Goal: Information Seeking & Learning: Find specific fact

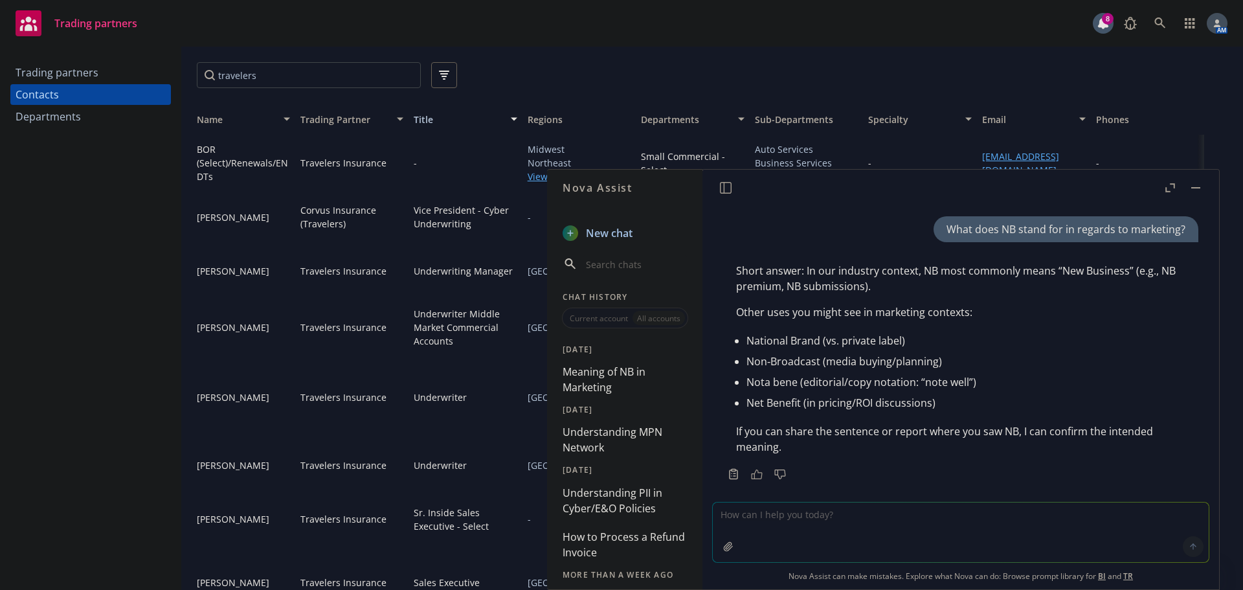
scroll to position [12, 0]
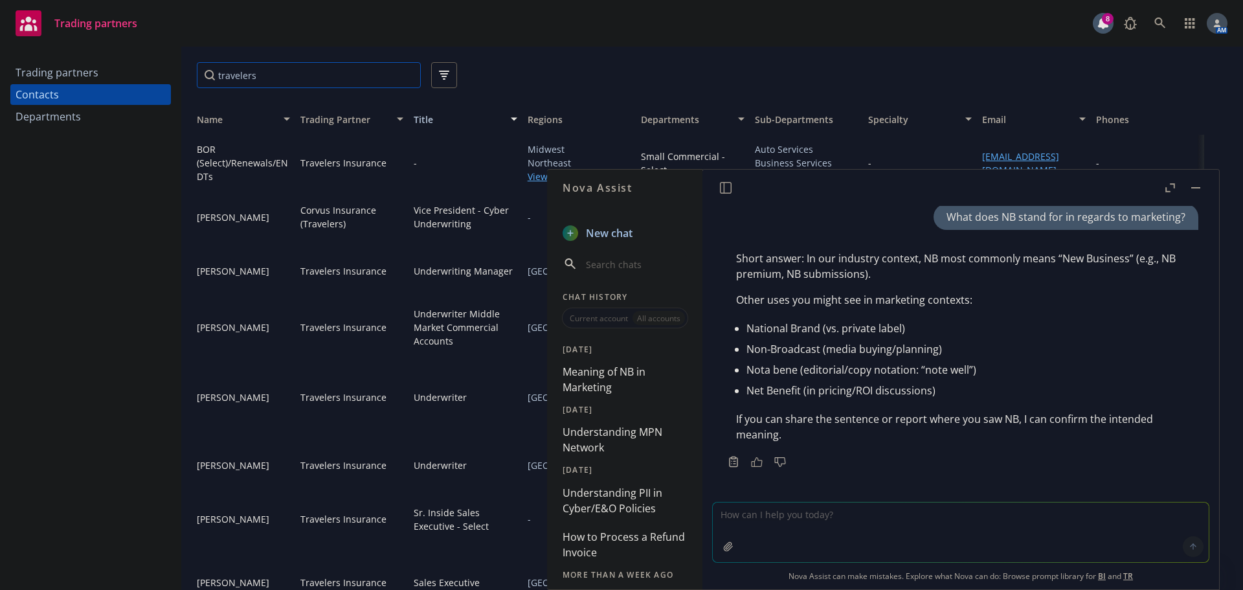
click at [329, 63] on input "travelers" at bounding box center [309, 75] width 224 height 26
drag, startPoint x: 134, startPoint y: 71, endPoint x: 73, endPoint y: 71, distance: 60.9
click at [73, 71] on div "Trading partners Contacts Departments travelers Name Trading Partner Title Regi…" at bounding box center [621, 318] width 1243 height 543
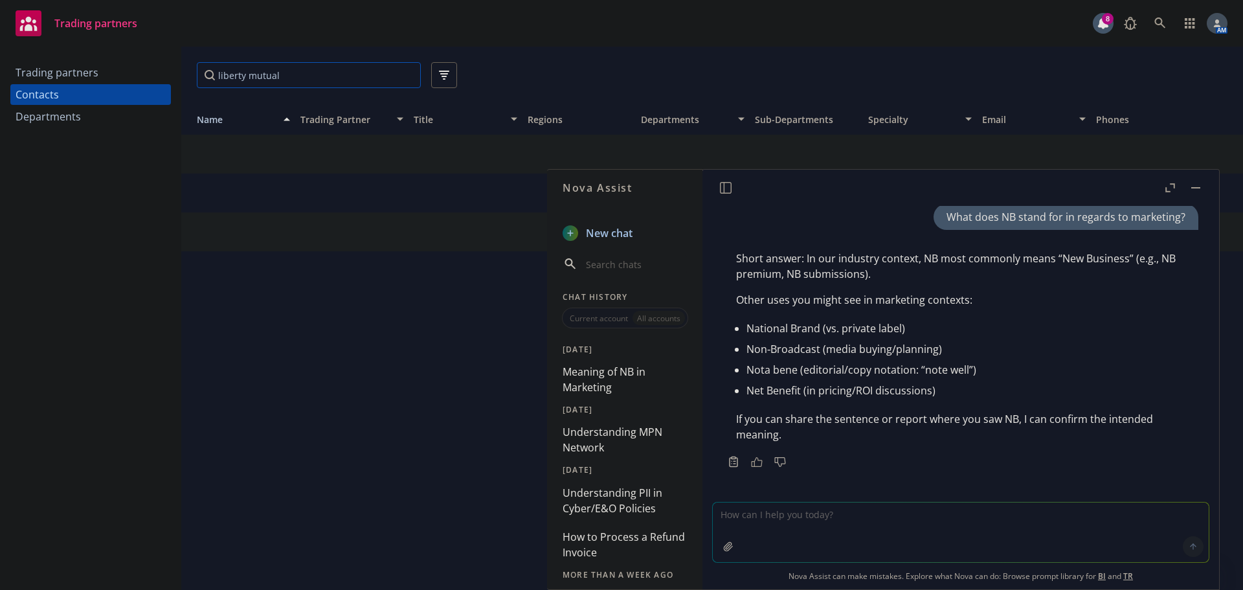
type input "liberty mutual"
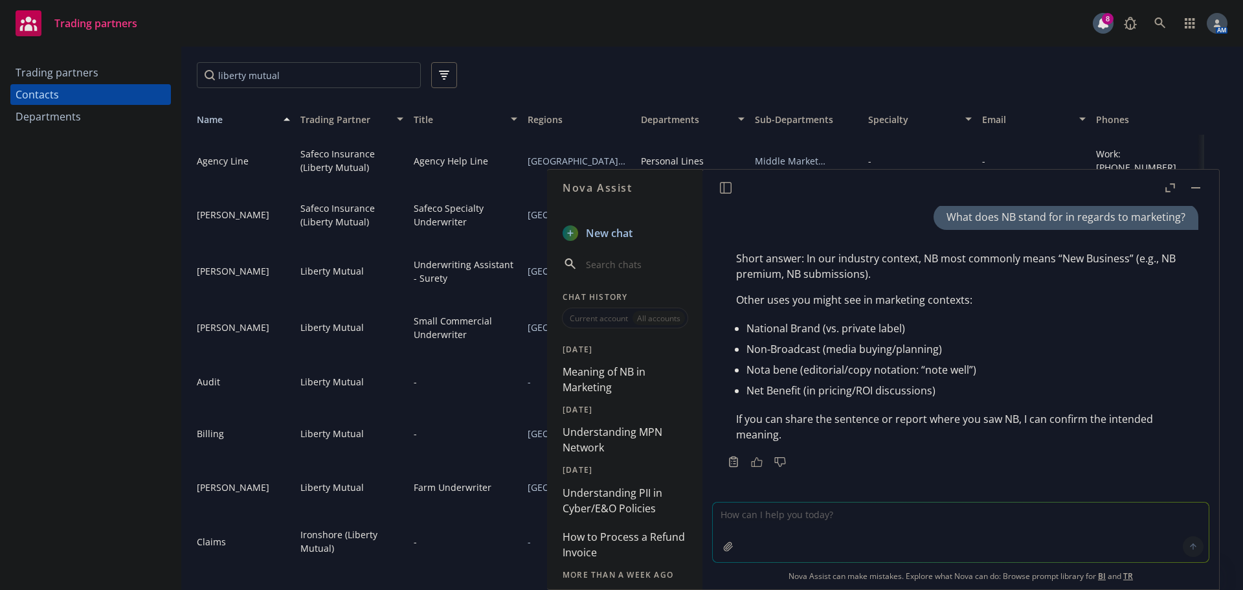
click at [1195, 190] on button "button" at bounding box center [1196, 188] width 16 height 16
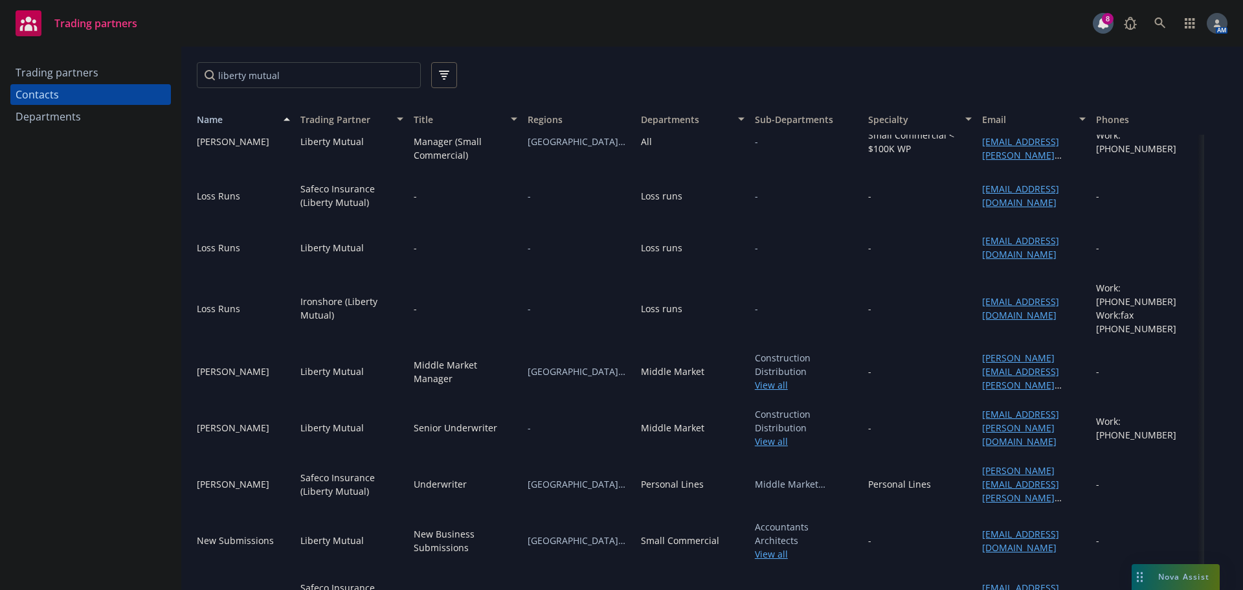
scroll to position [1018, 0]
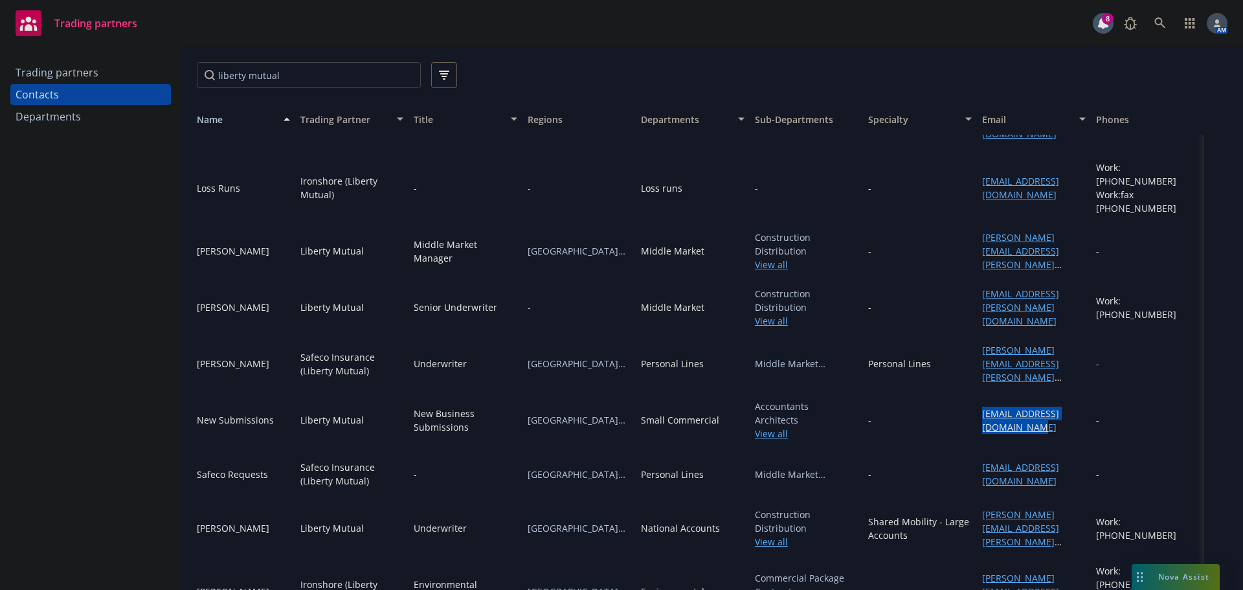
drag, startPoint x: 1004, startPoint y: 392, endPoint x: 974, endPoint y: 389, distance: 30.5
click at [977, 392] on div "CAsubmit@LibertyMutual.com" at bounding box center [1034, 420] width 114 height 56
copy link "CAsubmit@LibertyMutual.com"
click at [1158, 18] on icon at bounding box center [1160, 22] width 11 height 11
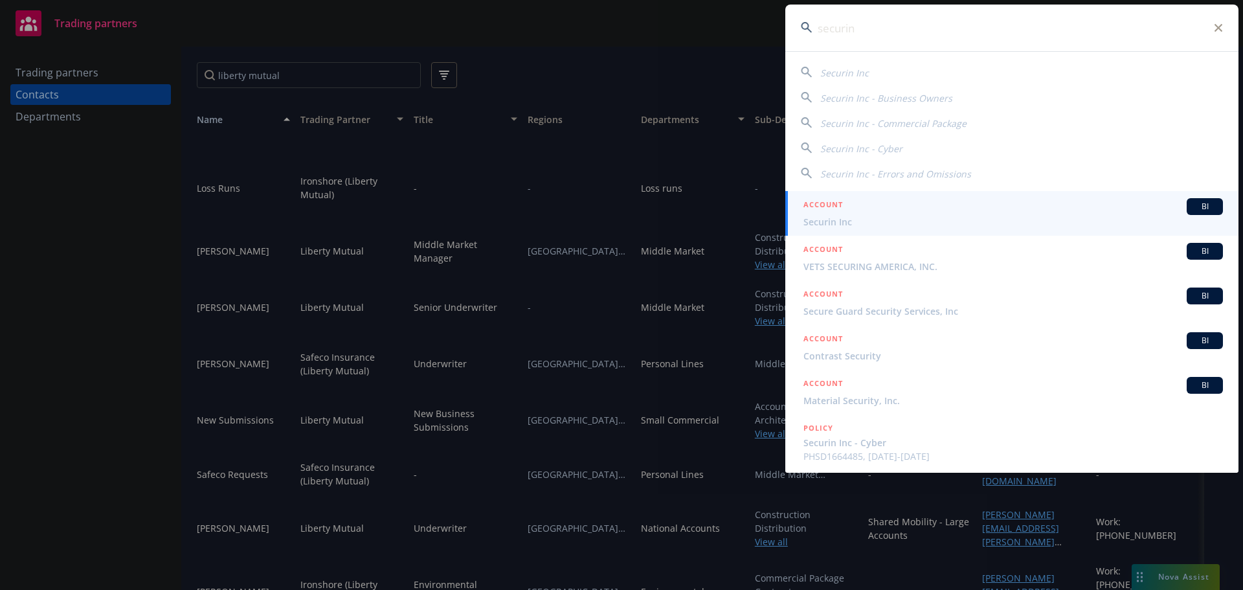
type input "securin"
click at [838, 213] on h5 "ACCOUNT" at bounding box center [823, 206] width 39 height 16
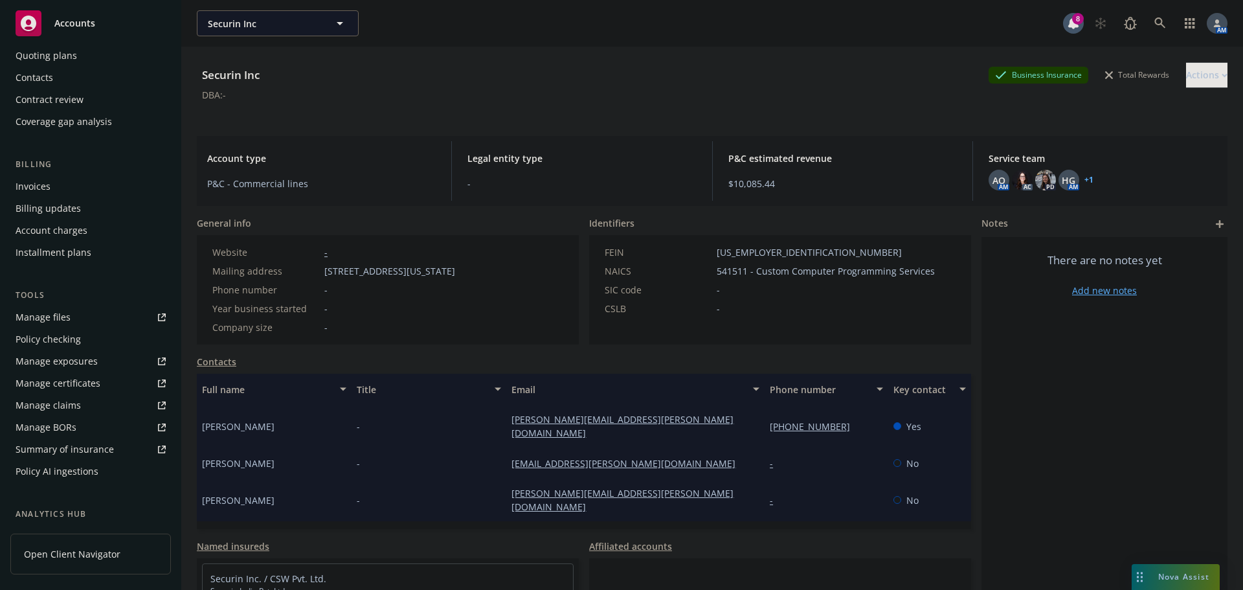
scroll to position [298, 0]
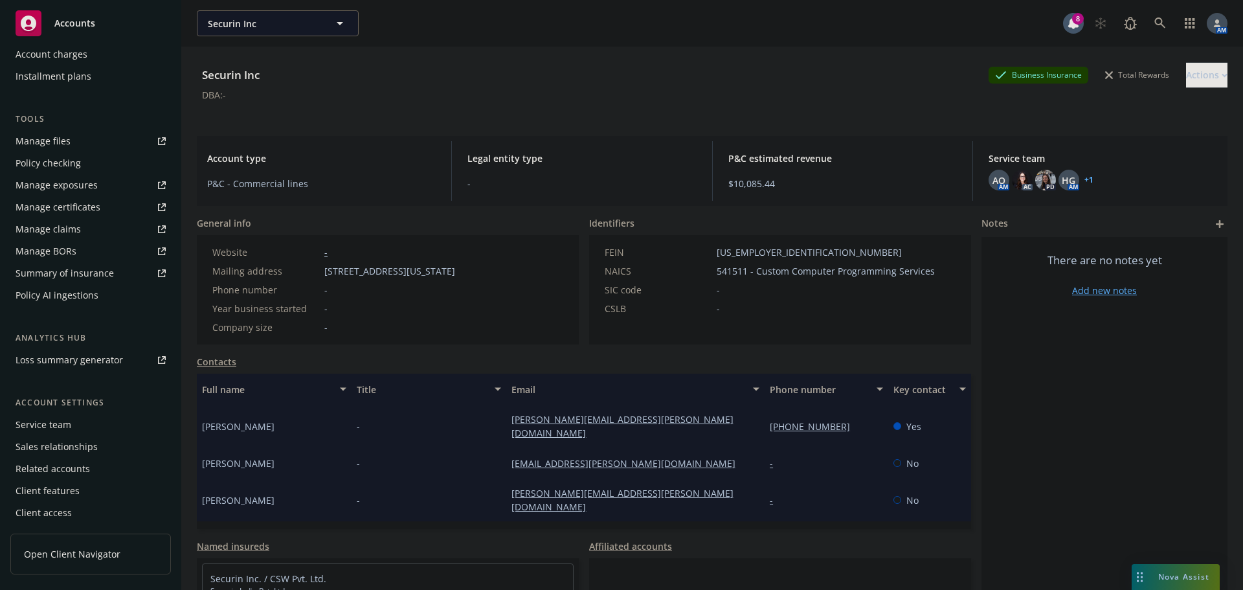
click at [58, 418] on div "Service team" at bounding box center [44, 424] width 56 height 21
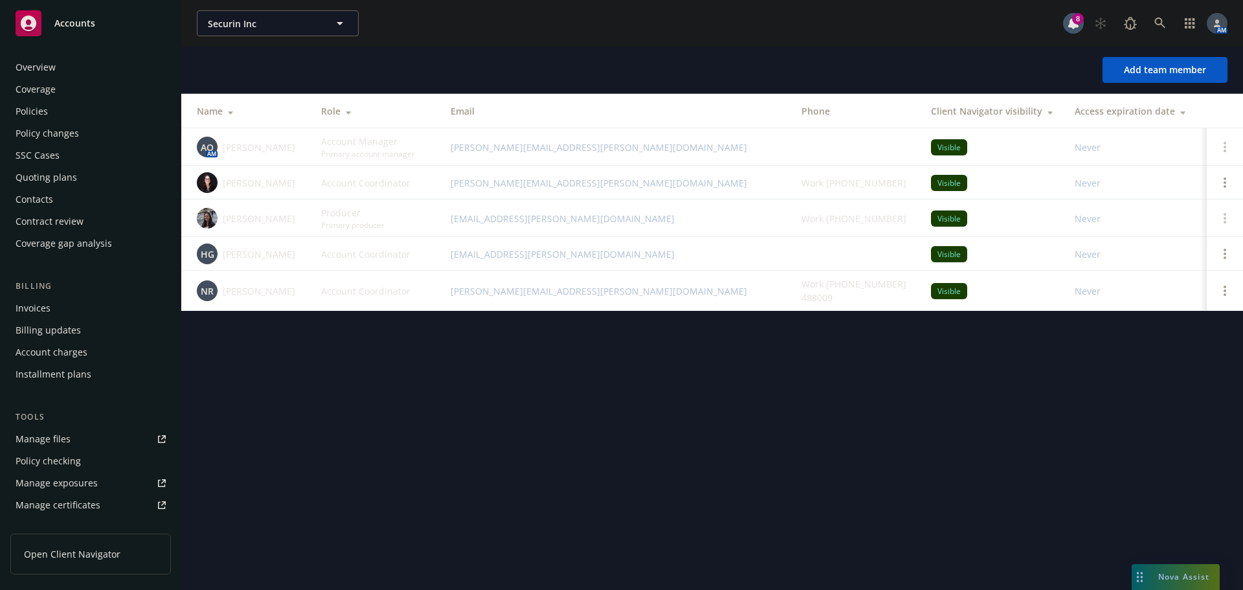
click at [64, 67] on div "Overview" at bounding box center [91, 67] width 150 height 21
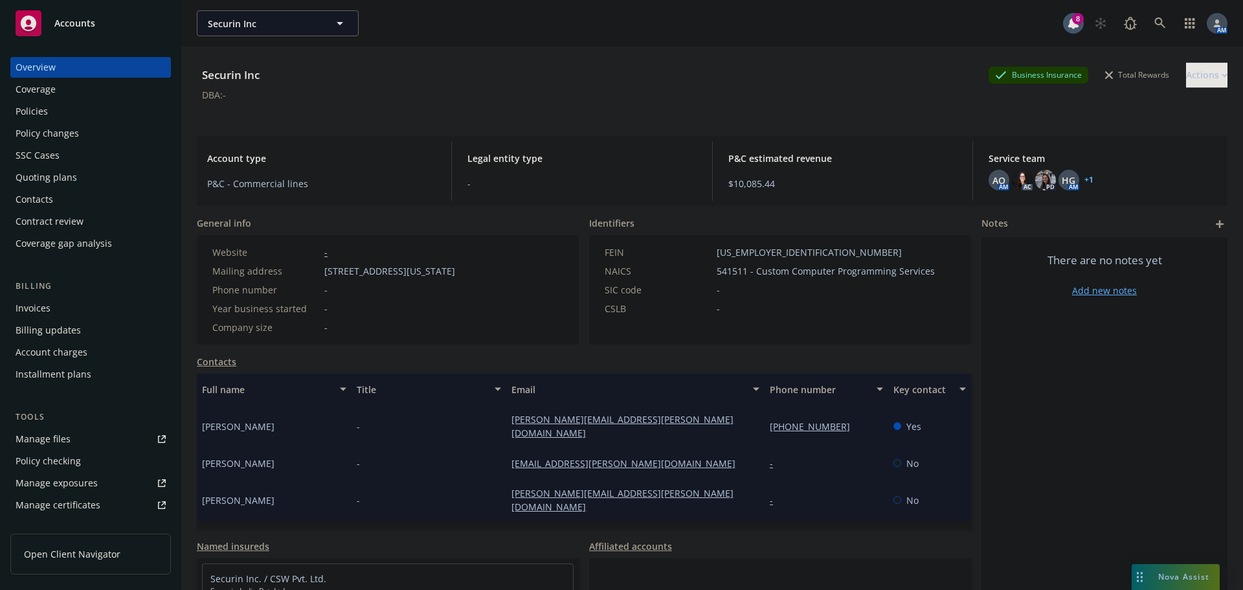
click at [37, 107] on div "Policies" at bounding box center [32, 111] width 32 height 21
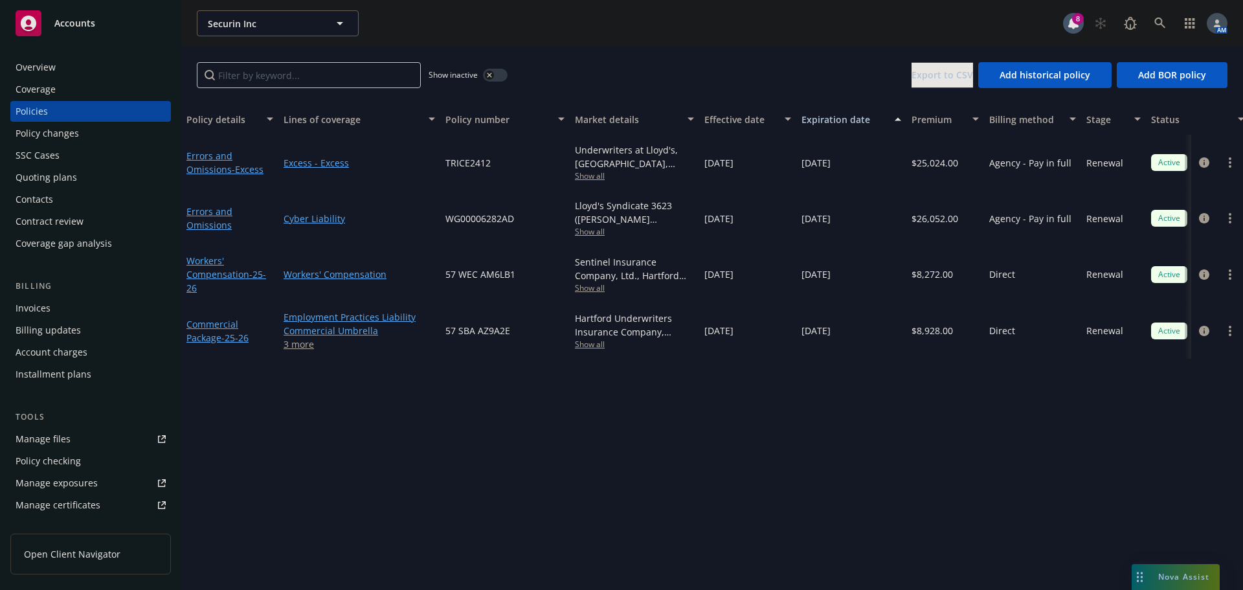
click at [491, 78] on div "button" at bounding box center [489, 75] width 9 height 9
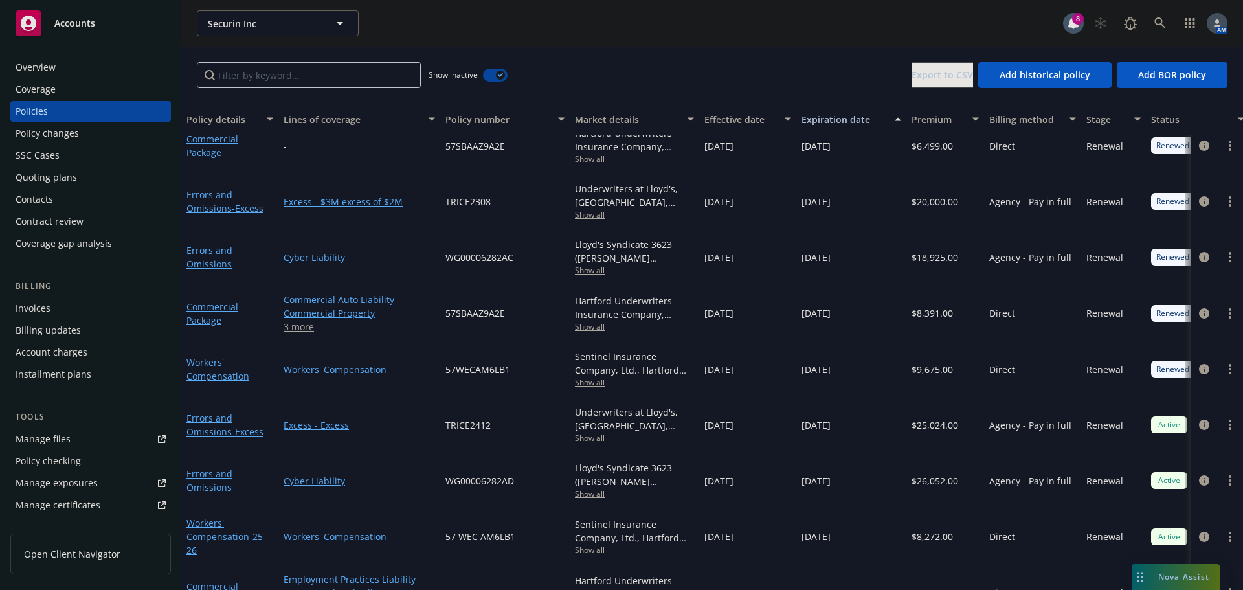
scroll to position [679, 0]
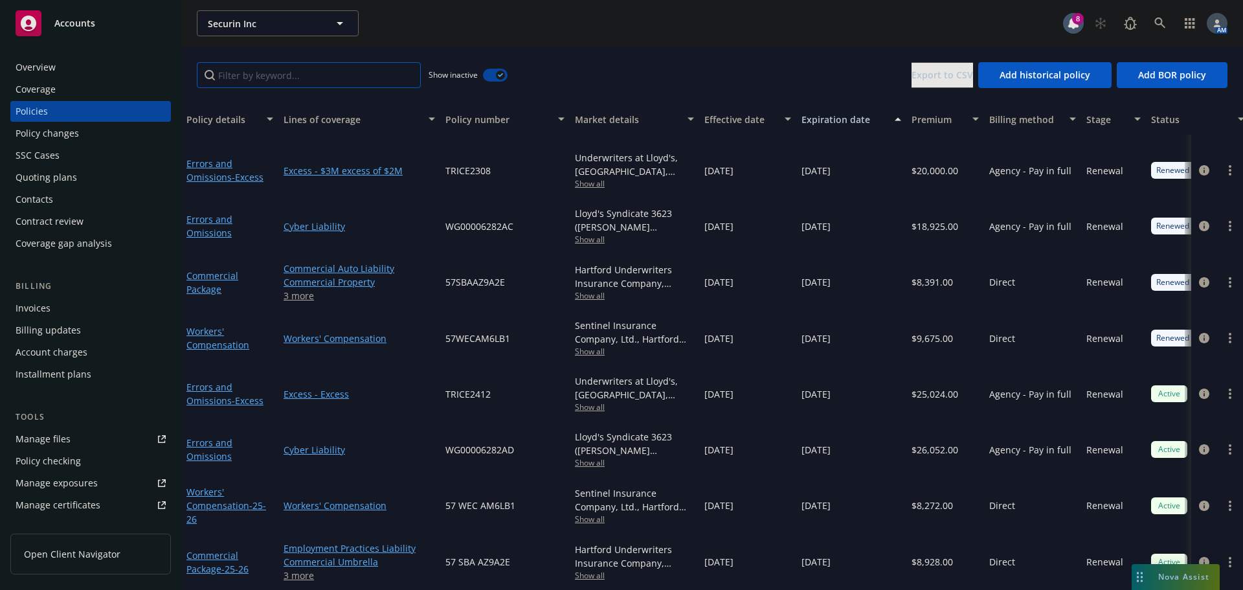
click at [317, 76] on input "Filter by keyword..." at bounding box center [309, 75] width 224 height 26
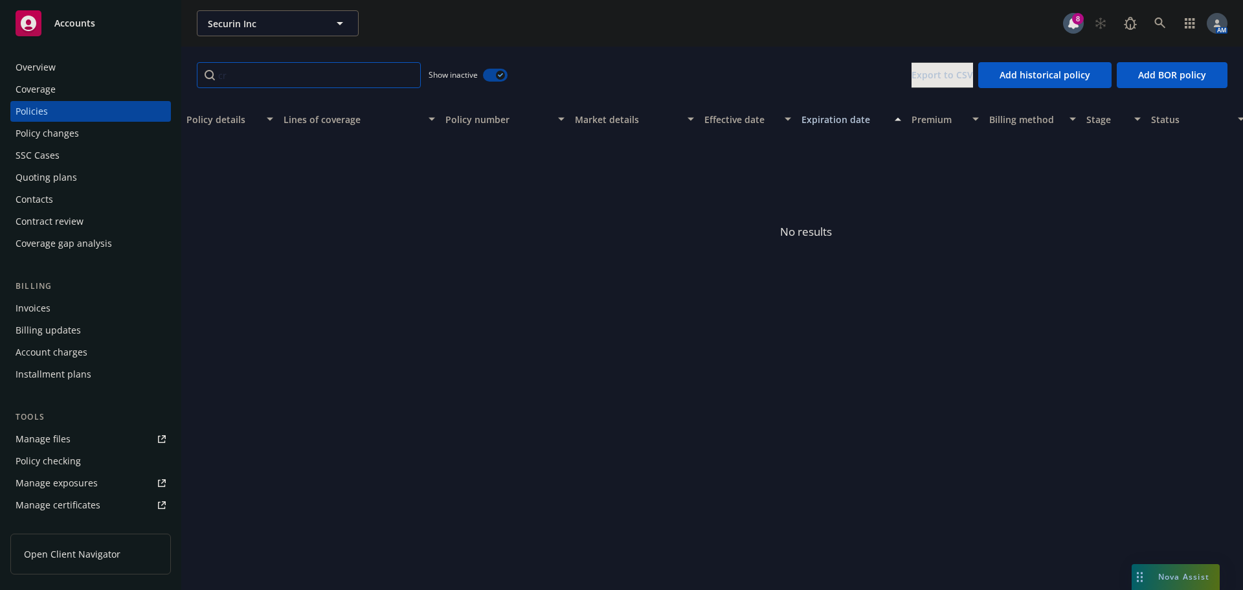
type input "c"
type input "b"
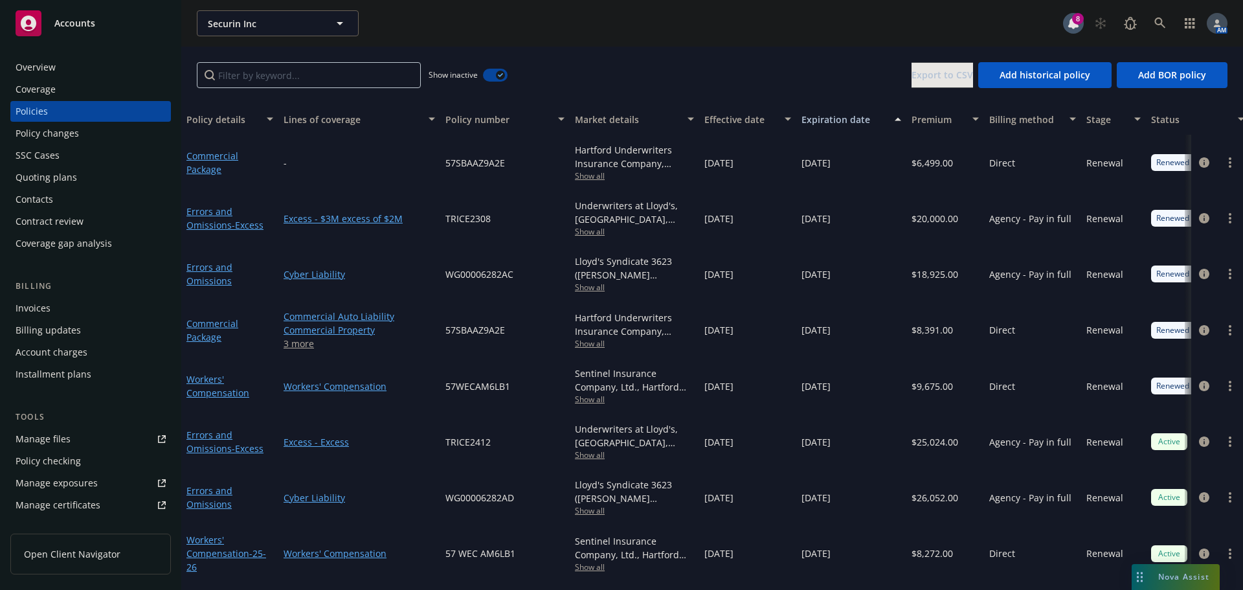
click at [495, 72] on button "button" at bounding box center [495, 75] width 25 height 13
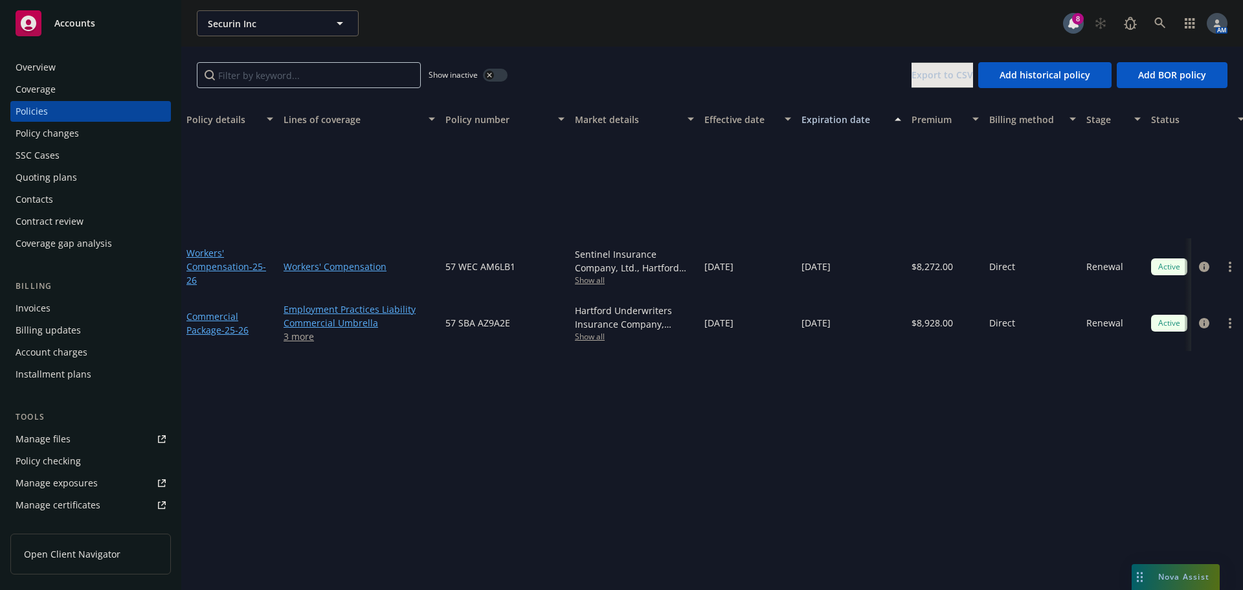
click at [56, 62] on div "Overview" at bounding box center [91, 67] width 150 height 21
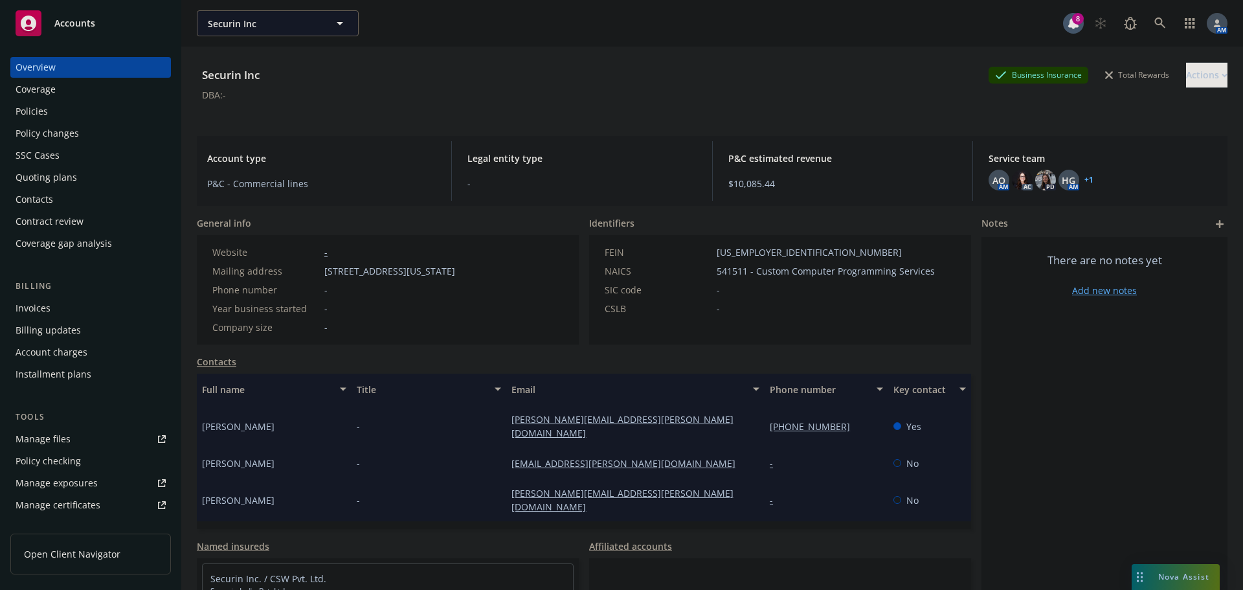
click at [51, 101] on div "Policies" at bounding box center [91, 111] width 150 height 21
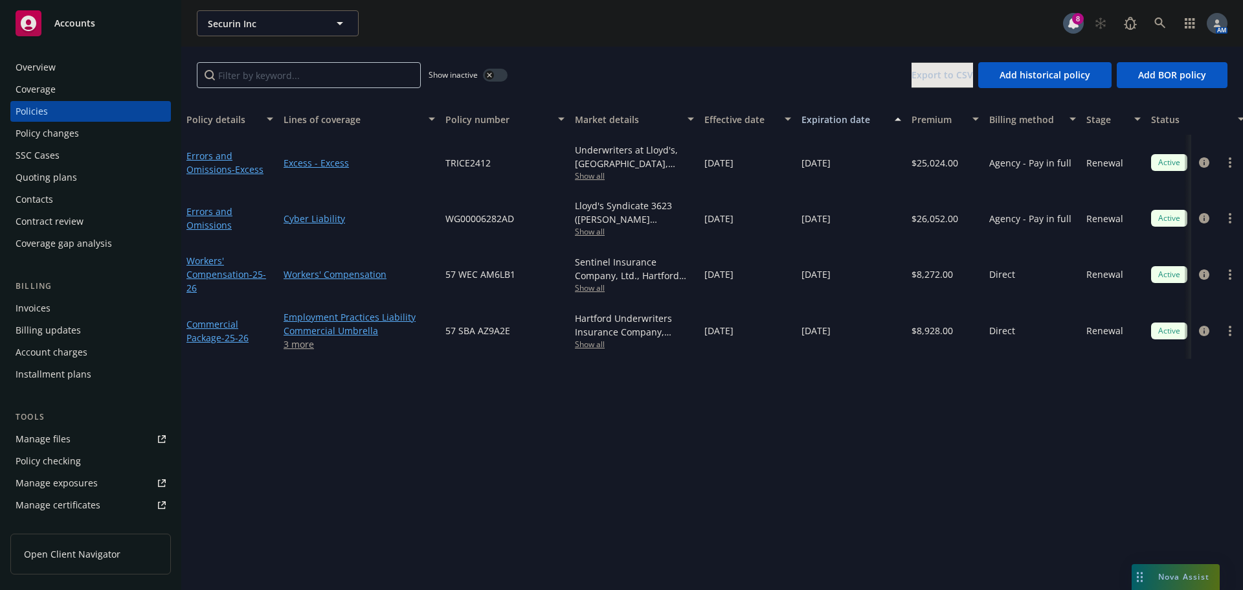
click at [78, 67] on div "Overview" at bounding box center [91, 67] width 150 height 21
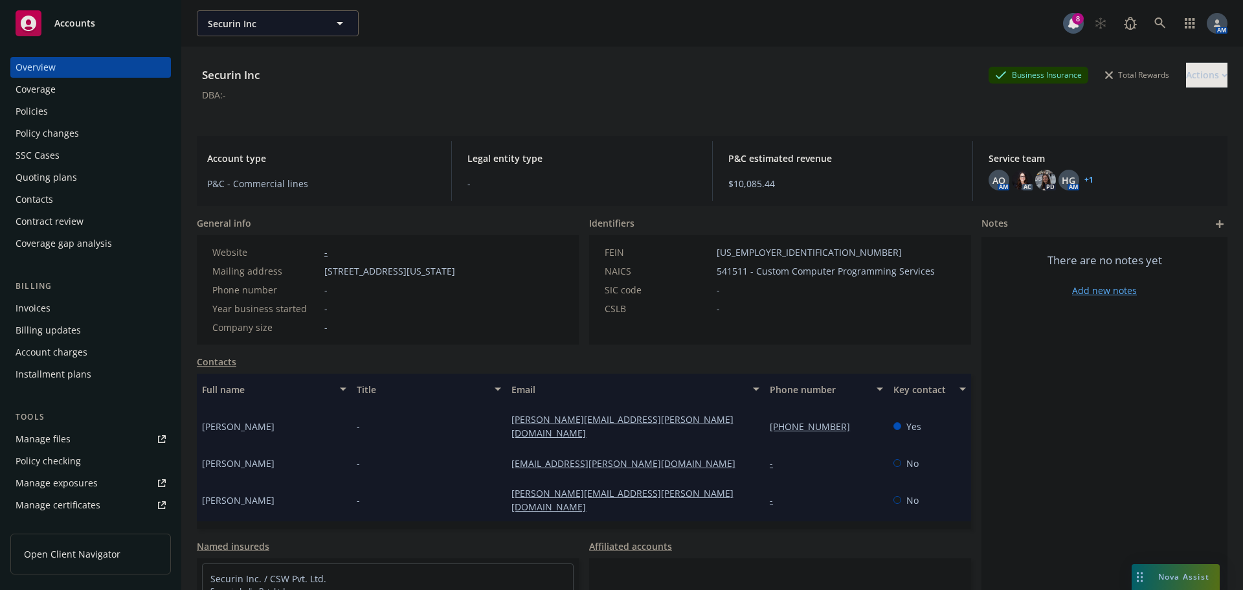
click at [1167, 572] on span "Nova Assist" at bounding box center [1183, 576] width 51 height 11
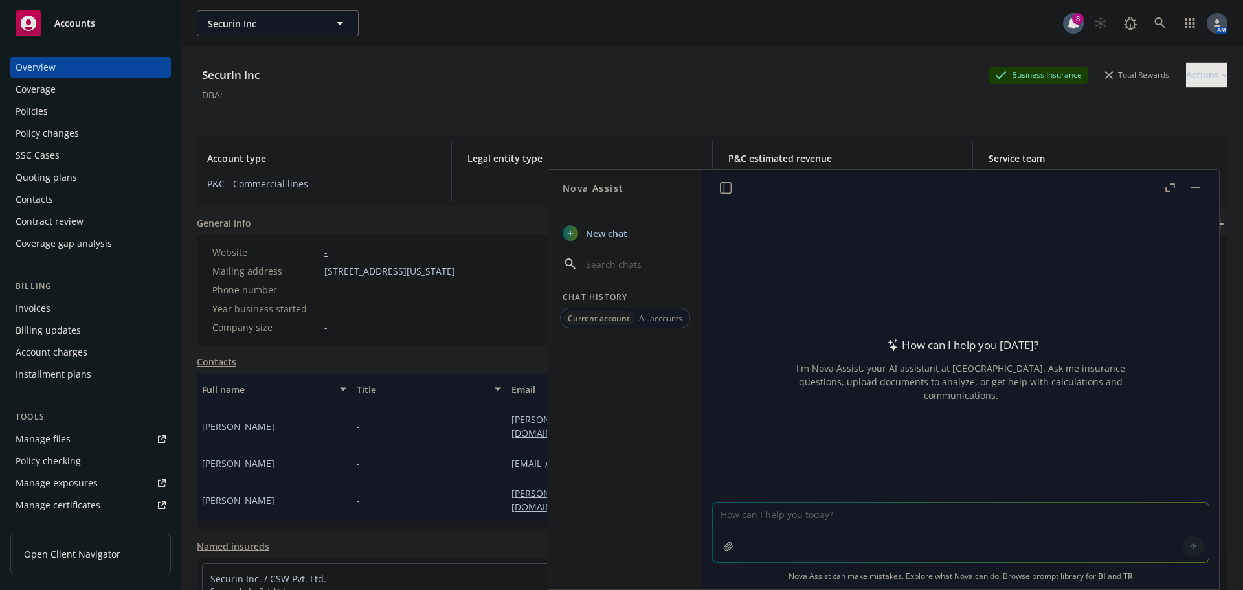
click at [920, 524] on textarea at bounding box center [961, 532] width 496 height 60
type textarea "what is newfront's full agency name?"
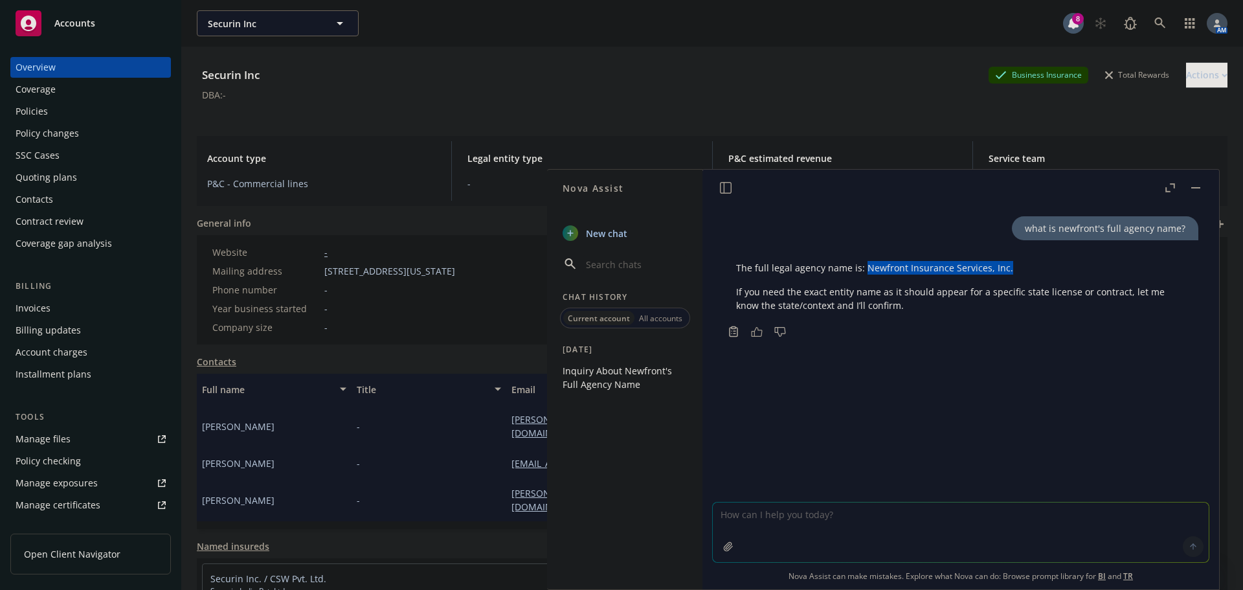
drag, startPoint x: 1008, startPoint y: 263, endPoint x: 863, endPoint y: 274, distance: 144.8
click at [863, 274] on p "The full legal agency name is: Newfront Insurance Services, Inc." at bounding box center [960, 268] width 449 height 14
copy p "Newfront Insurance Services, Inc."
drag, startPoint x: 1197, startPoint y: 187, endPoint x: 1183, endPoint y: 188, distance: 14.3
click at [1197, 187] on rect "button" at bounding box center [1195, 187] width 9 height 1
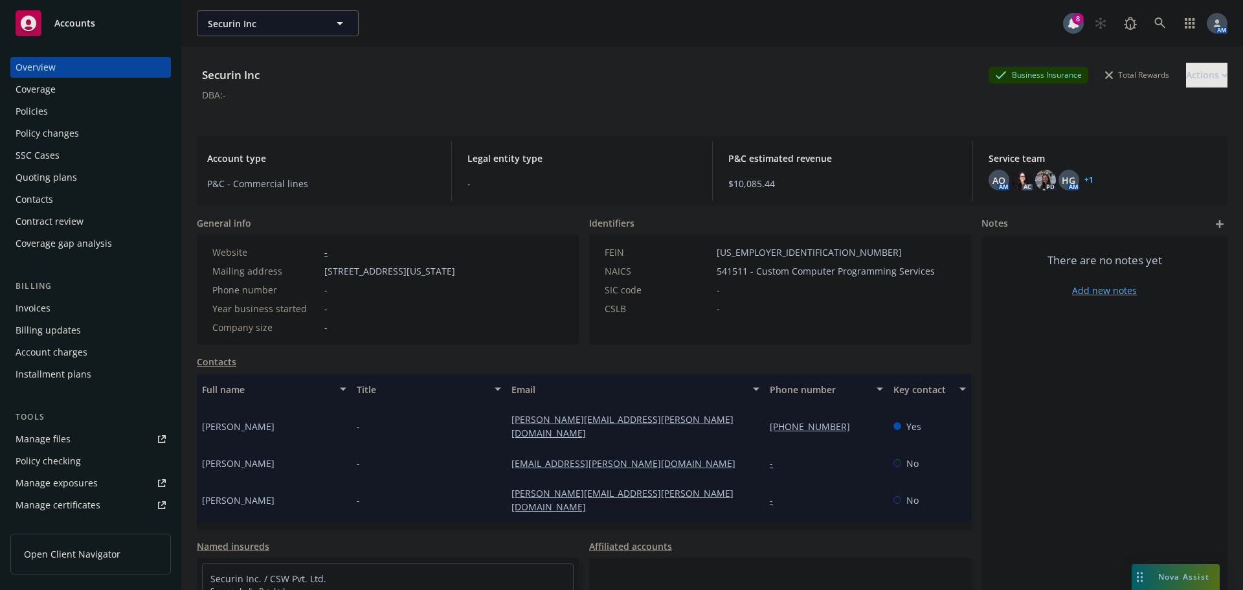
click at [1164, 572] on span "Nova Assist" at bounding box center [1183, 576] width 51 height 11
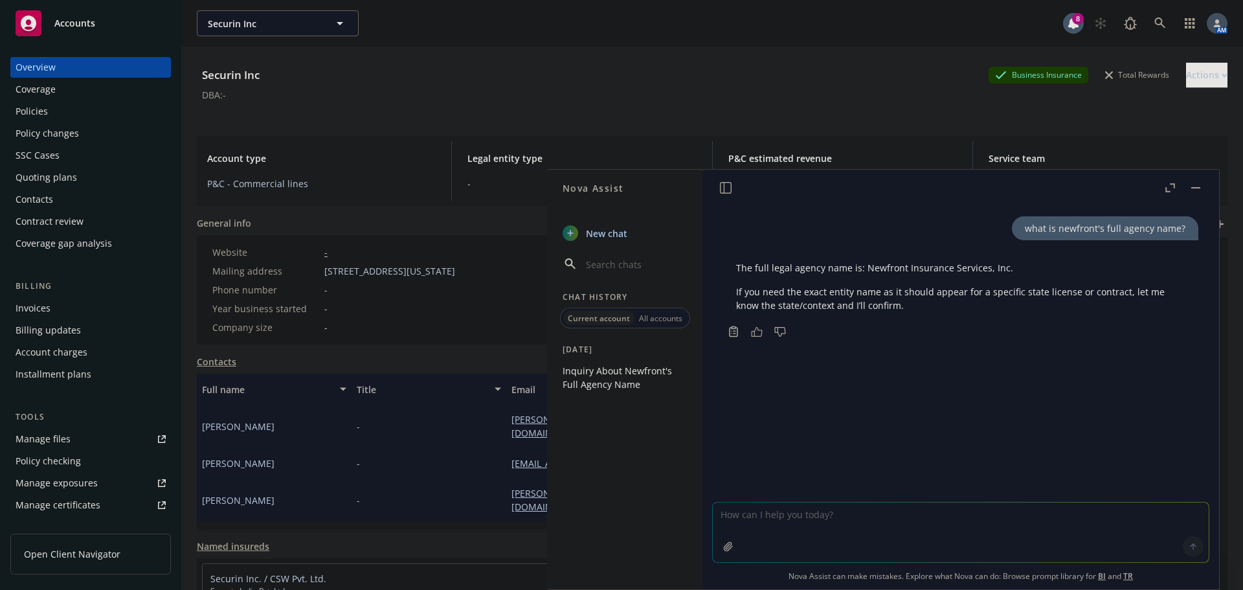
click at [884, 522] on textarea at bounding box center [961, 532] width 496 height 60
type textarea "What is Newfront's Agency Code?"
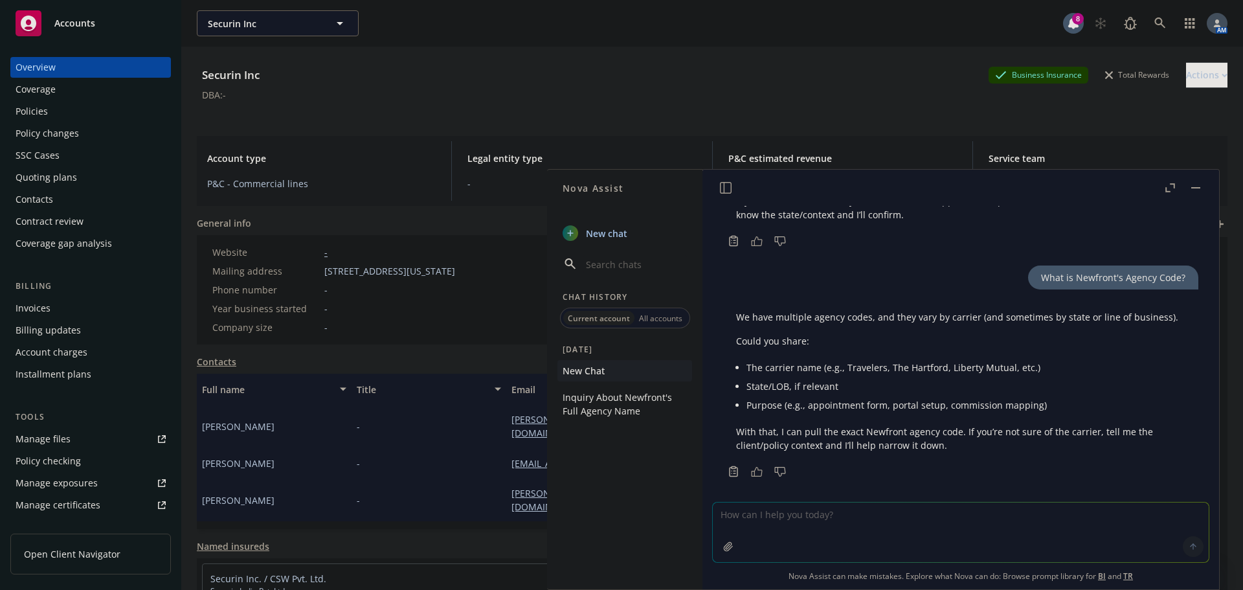
scroll to position [100, 0]
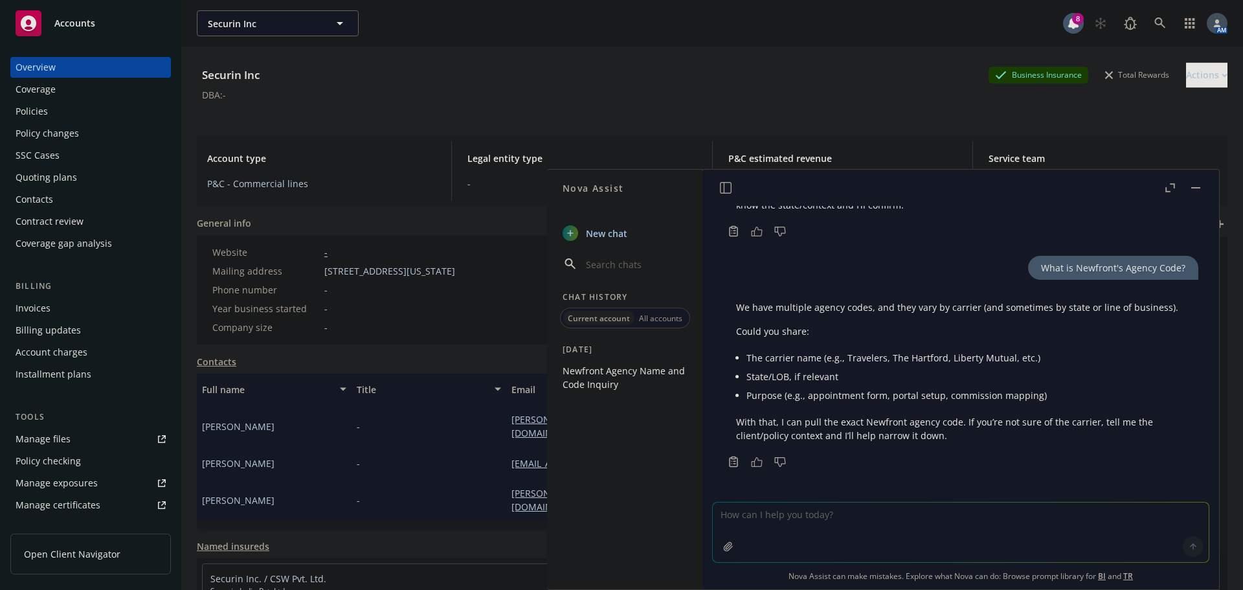
click at [820, 527] on textarea at bounding box center [961, 532] width 496 height 60
click at [886, 510] on textarea "The carrier is The Hartford, the state is [US_STATE]," at bounding box center [961, 531] width 496 height 61
type textarea "The carrier is The Hartford, the state is [US_STATE], and the purpose is to set…"
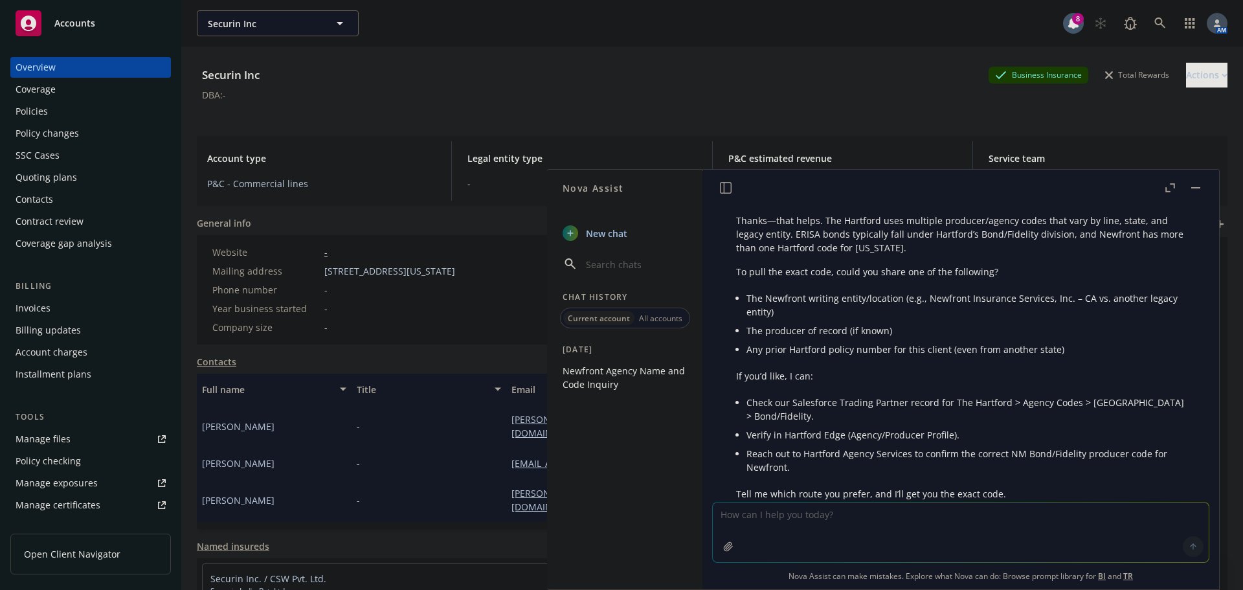
scroll to position [346, 0]
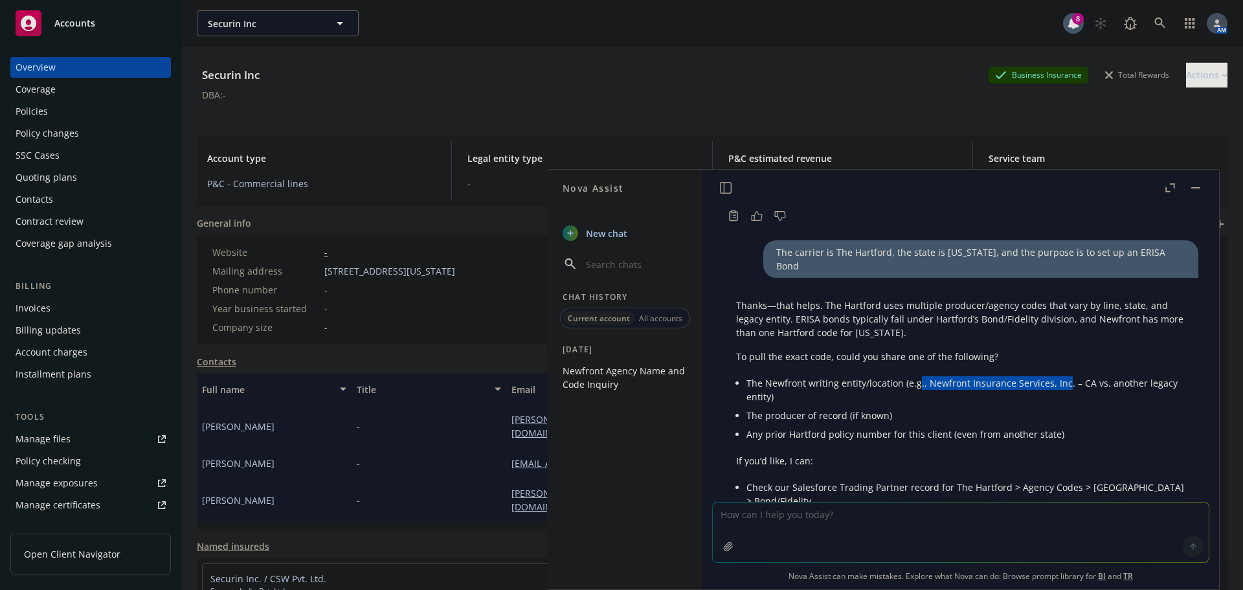
drag, startPoint x: 1063, startPoint y: 370, endPoint x: 916, endPoint y: 367, distance: 146.4
click at [916, 374] on li "The Newfront writing entity/location (e.g., Newfront Insurance Services, Inc. –…" at bounding box center [966, 390] width 439 height 32
click at [1017, 406] on li "The producer of record (if known)" at bounding box center [966, 415] width 439 height 19
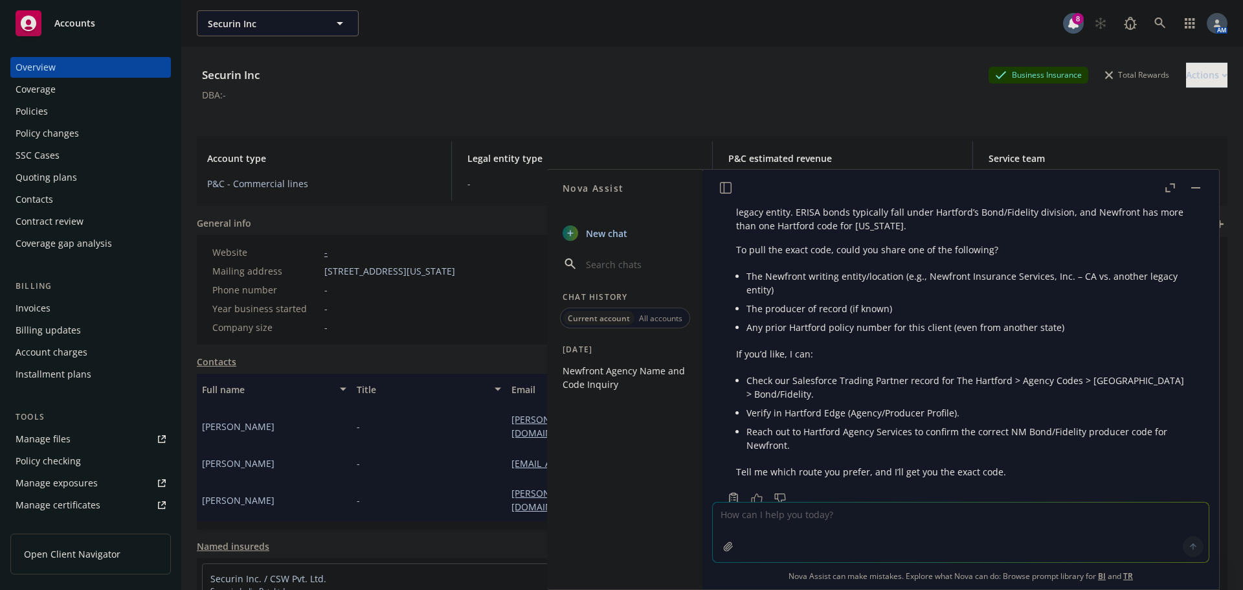
scroll to position [476, 0]
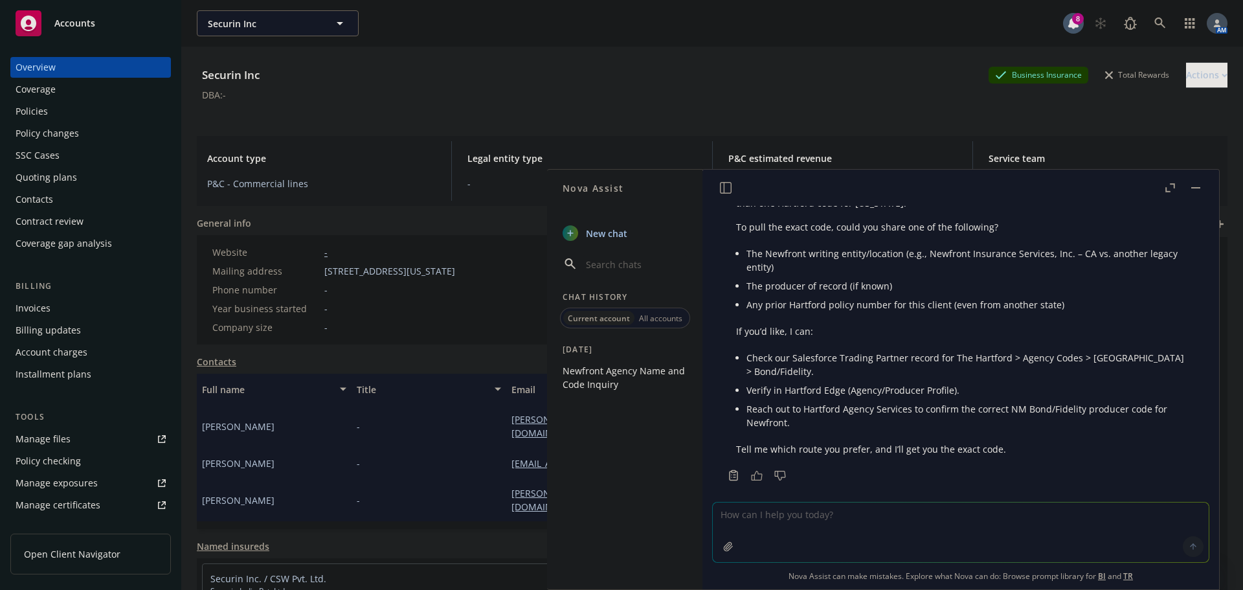
click at [774, 526] on textarea at bounding box center [961, 532] width 496 height 60
click at [45, 118] on div "Policies" at bounding box center [32, 111] width 32 height 21
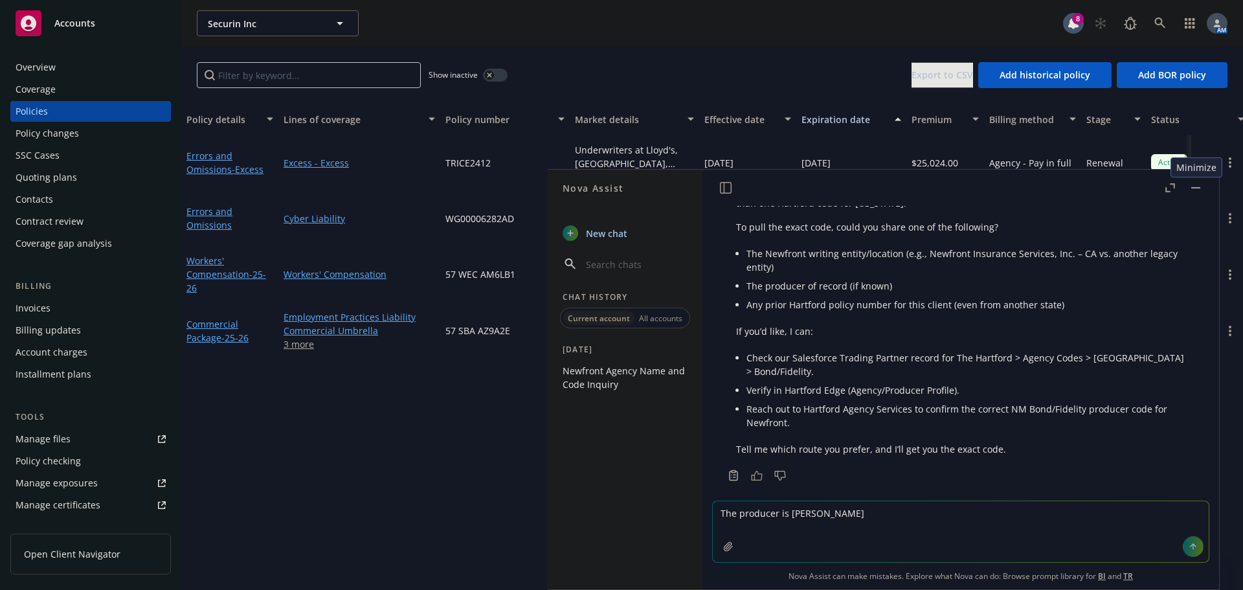
click at [1190, 188] on button "button" at bounding box center [1196, 188] width 16 height 16
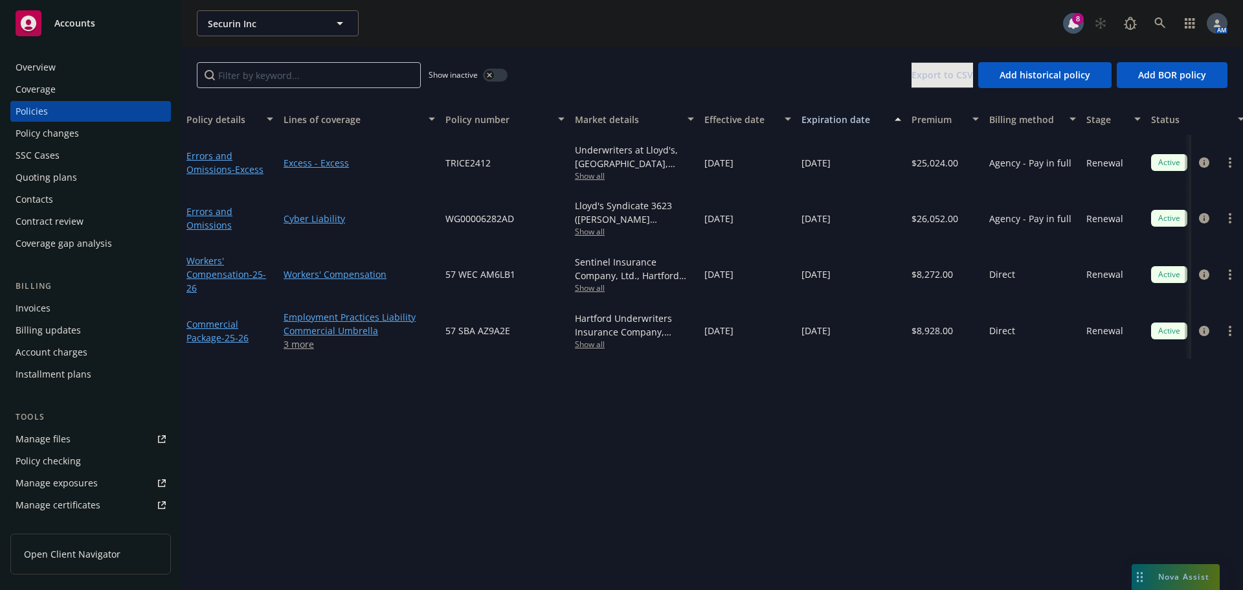
click at [589, 348] on span "Show all" at bounding box center [634, 344] width 119 height 11
drag, startPoint x: 515, startPoint y: 335, endPoint x: 445, endPoint y: 331, distance: 69.4
click at [445, 331] on div "57 SBA AZ9A2E" at bounding box center [505, 330] width 130 height 56
copy span "57 SBA AZ9A2E"
click at [1190, 584] on div "Nova Assist" at bounding box center [1176, 577] width 88 height 26
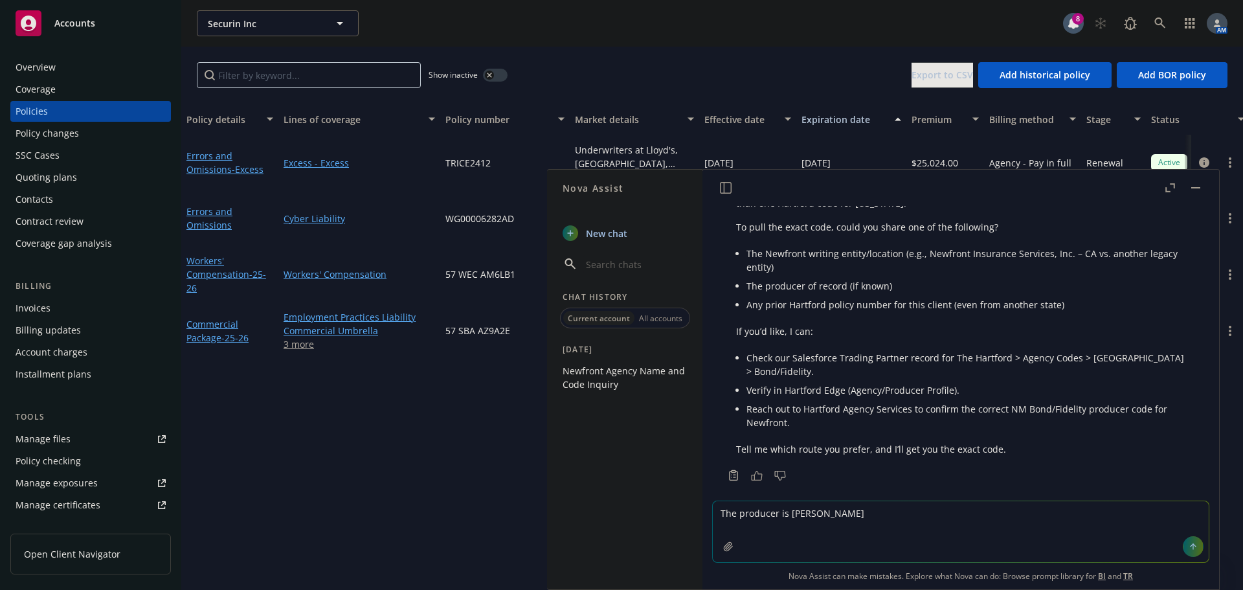
click at [856, 513] on textarea "The producer is [PERSON_NAME]" at bounding box center [961, 531] width 496 height 61
paste textarea "57 SBA AZ9A2E"
type textarea "The producer is [PERSON_NAME]. Here is a policy number from another policy with…"
click at [1190, 543] on icon at bounding box center [1193, 546] width 9 height 9
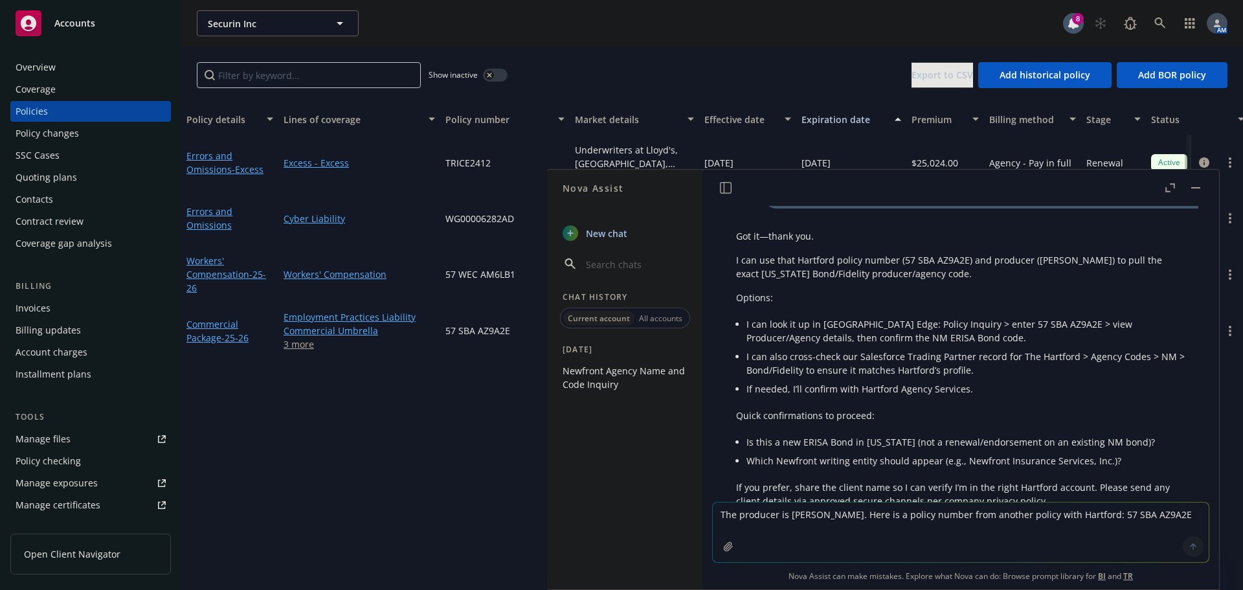
scroll to position [857, 0]
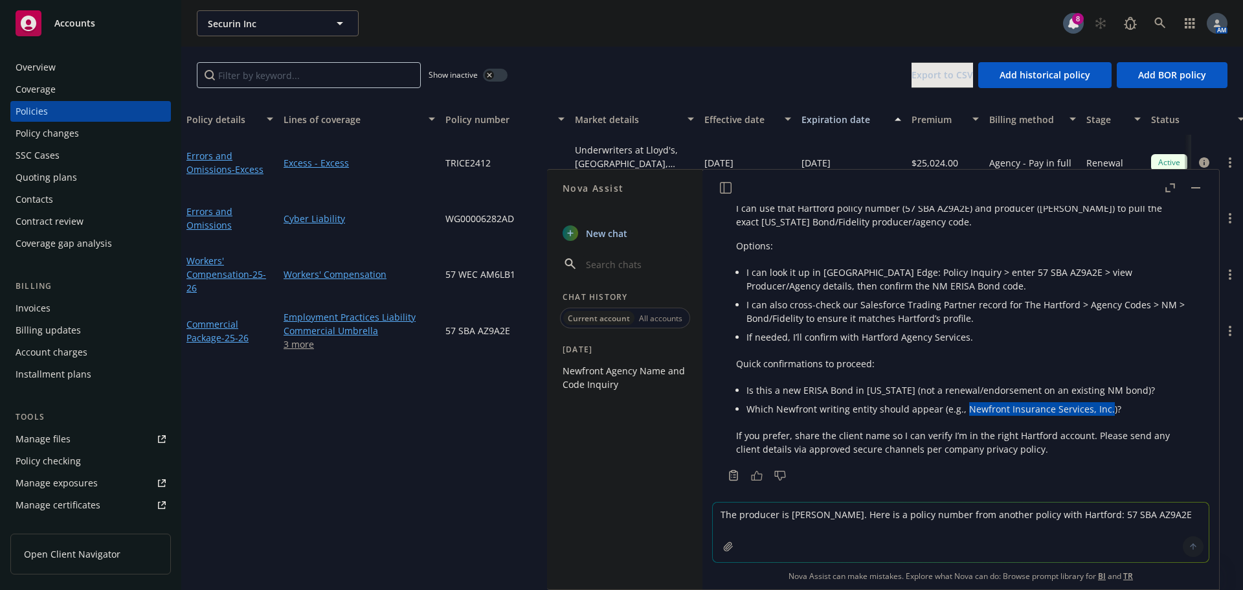
drag, startPoint x: 960, startPoint y: 397, endPoint x: 1100, endPoint y: 396, distance: 140.5
click at [1100, 400] on li "Which Newfront writing entity should appear (e.g., Newfront Insurance Services,…" at bounding box center [966, 409] width 439 height 19
copy li "Newfront Insurance Services, Inc."
click at [767, 520] on textarea "The producer is [PERSON_NAME]. Here is a policy number from another policy with…" at bounding box center [961, 532] width 496 height 60
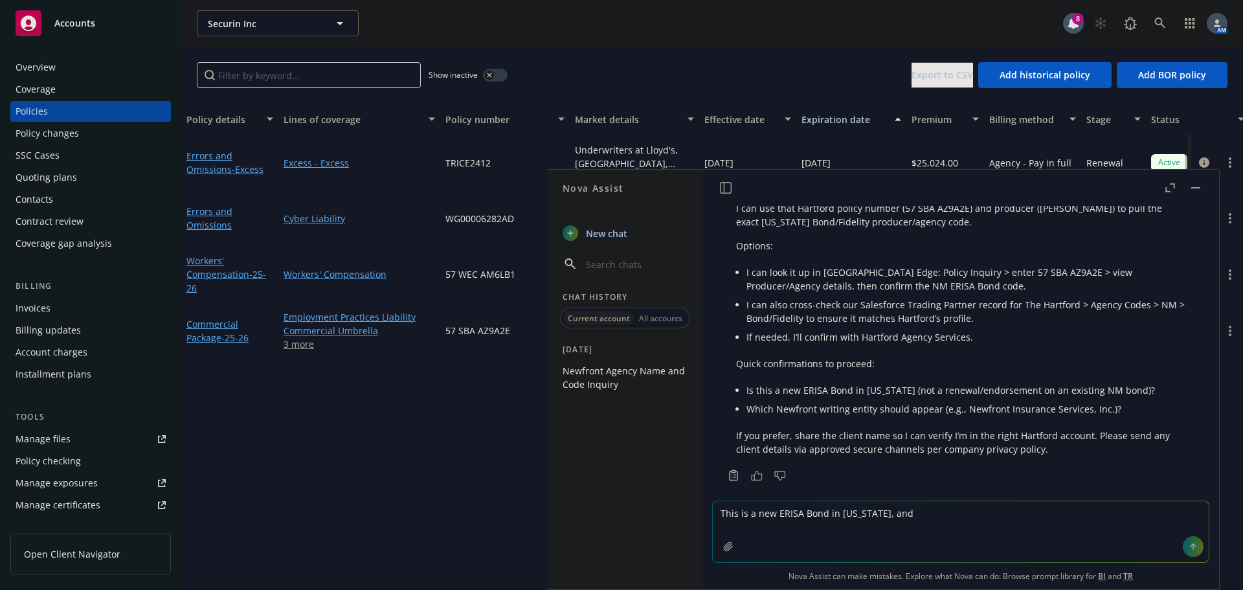
paste textarea "Newfront Insurance Services, Inc."
type textarea "This is a new ERISA Bond in [US_STATE], and Newfront Insurance Services, Inc. s…"
click at [1193, 549] on icon at bounding box center [1193, 546] width 0 height 5
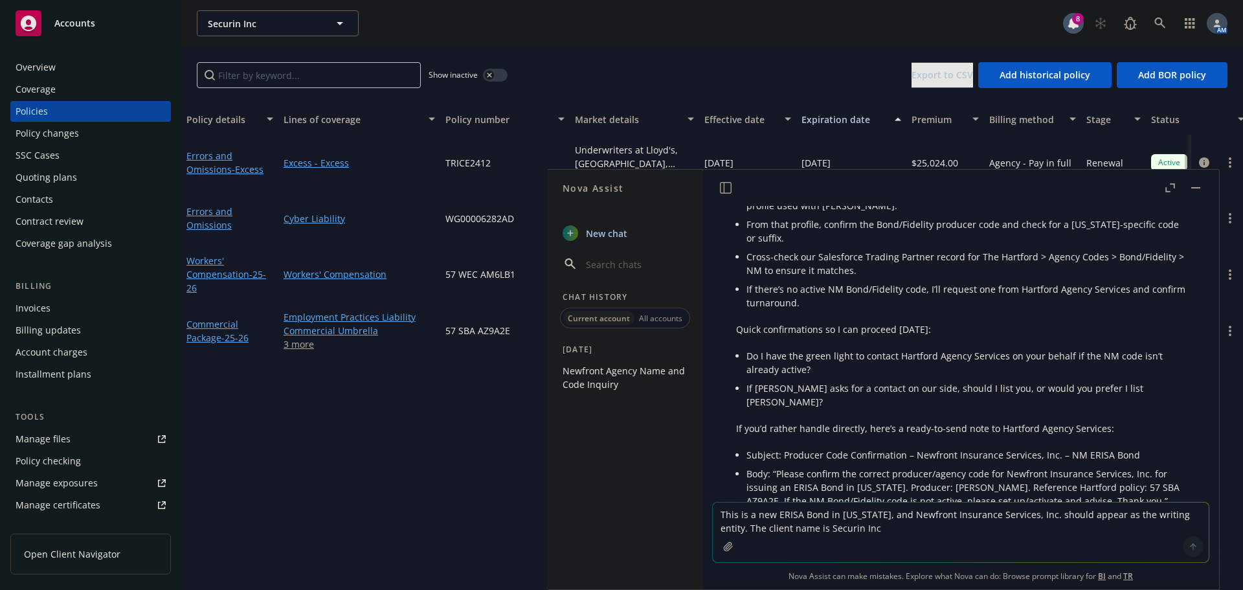
scroll to position [1372, 0]
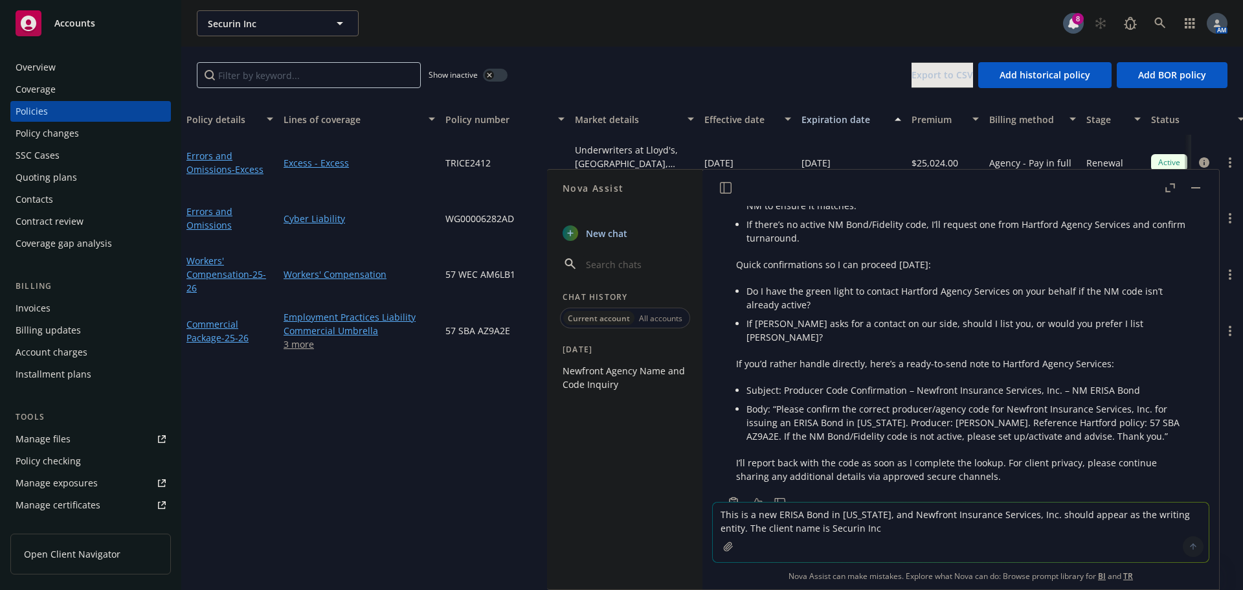
click at [817, 525] on textarea "This is a new ERISA Bond in [US_STATE], and Newfront Insurance Services, Inc. s…" at bounding box center [961, 532] width 496 height 60
type textarea "You can contact Hartford Agency Services on my behalf. List me as the contact, …"
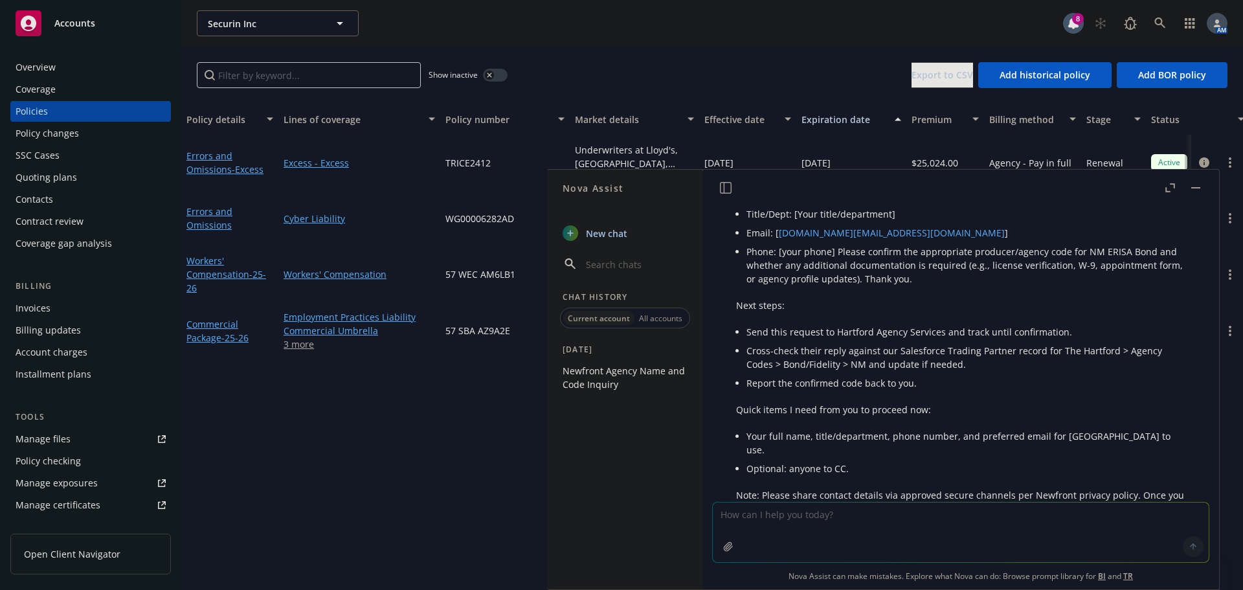
scroll to position [2036, 0]
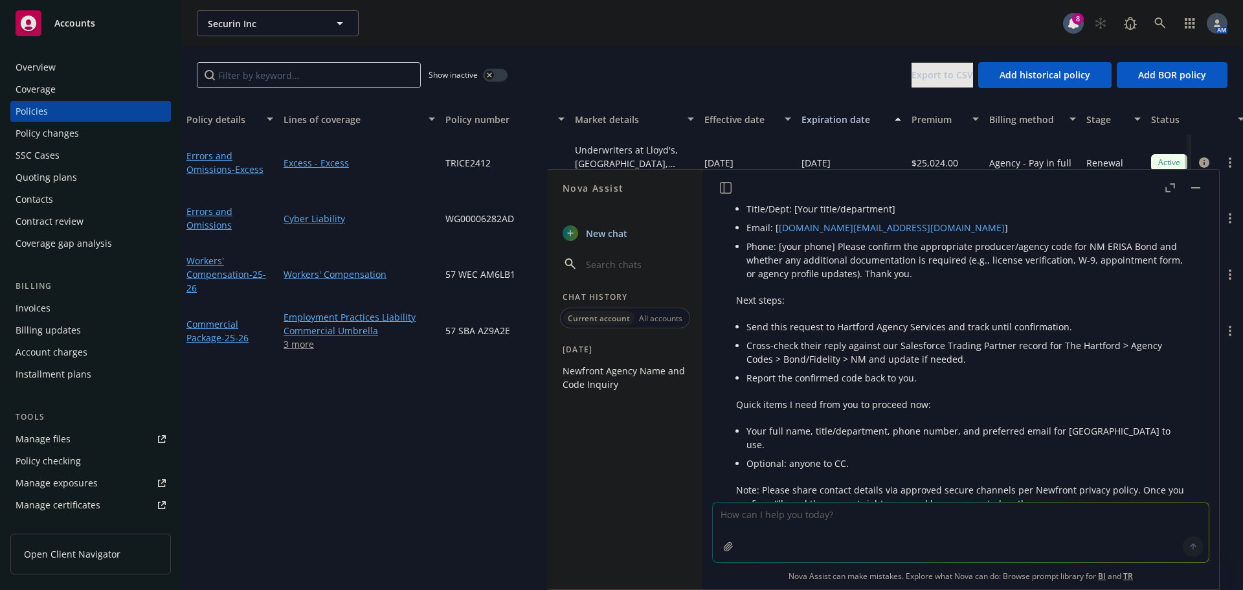
drag, startPoint x: 1195, startPoint y: 188, endPoint x: 1190, endPoint y: 197, distance: 10.4
click at [1195, 188] on button "button" at bounding box center [1196, 188] width 16 height 16
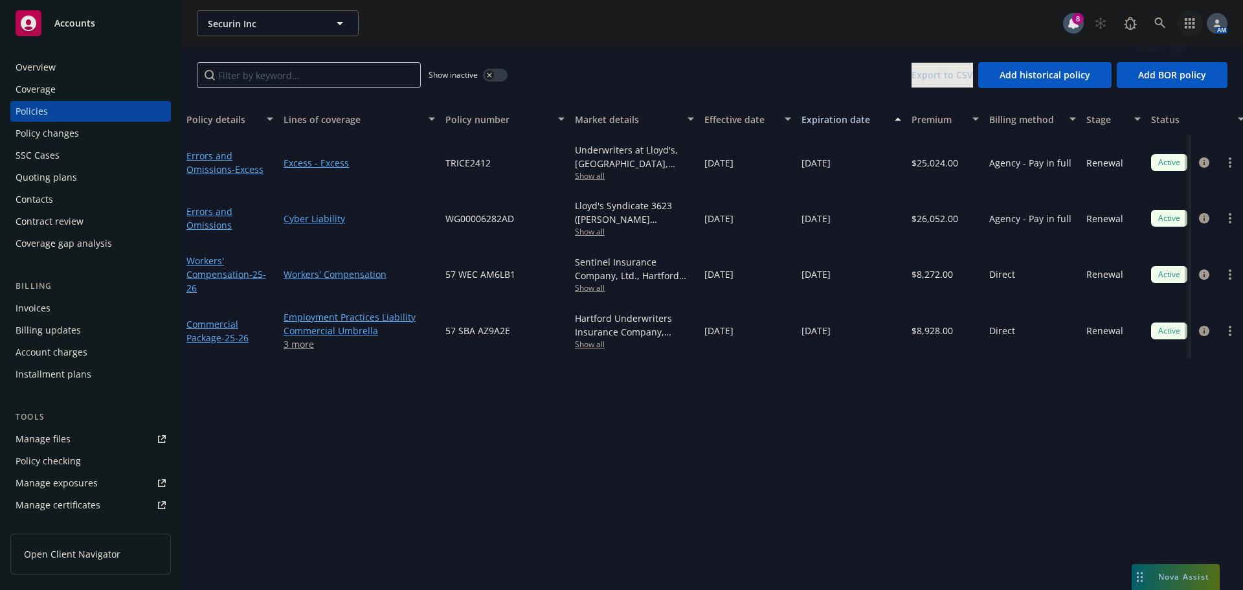
click at [1184, 27] on link "button" at bounding box center [1190, 23] width 26 height 26
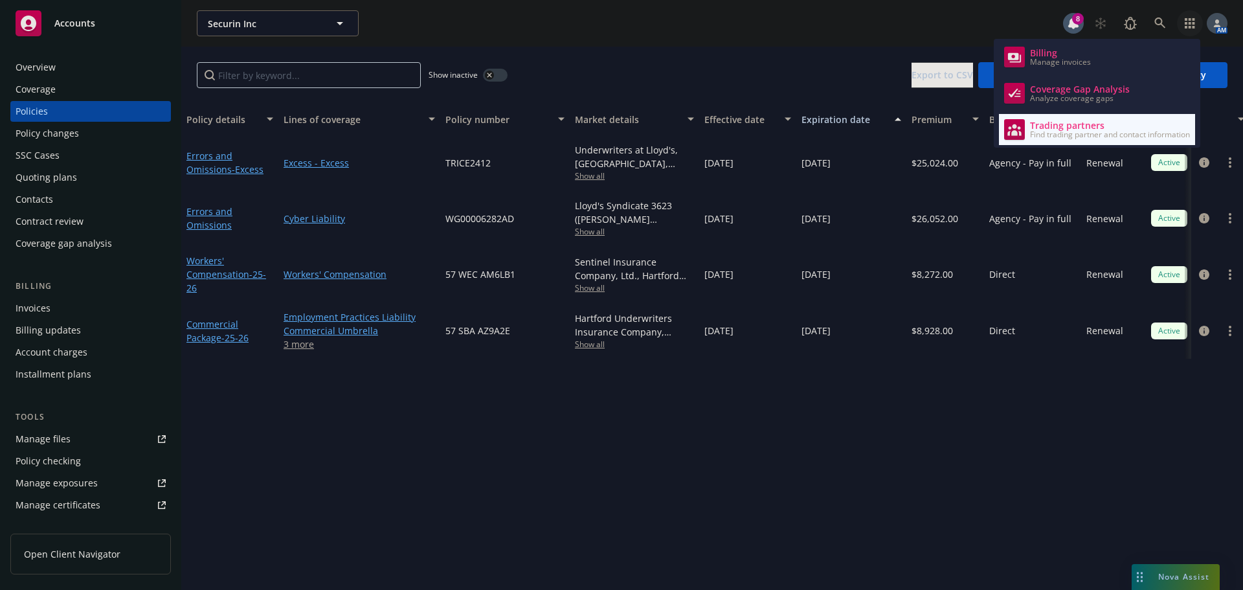
click at [1103, 131] on span "Find trading partner and contact information" at bounding box center [1110, 135] width 160 height 8
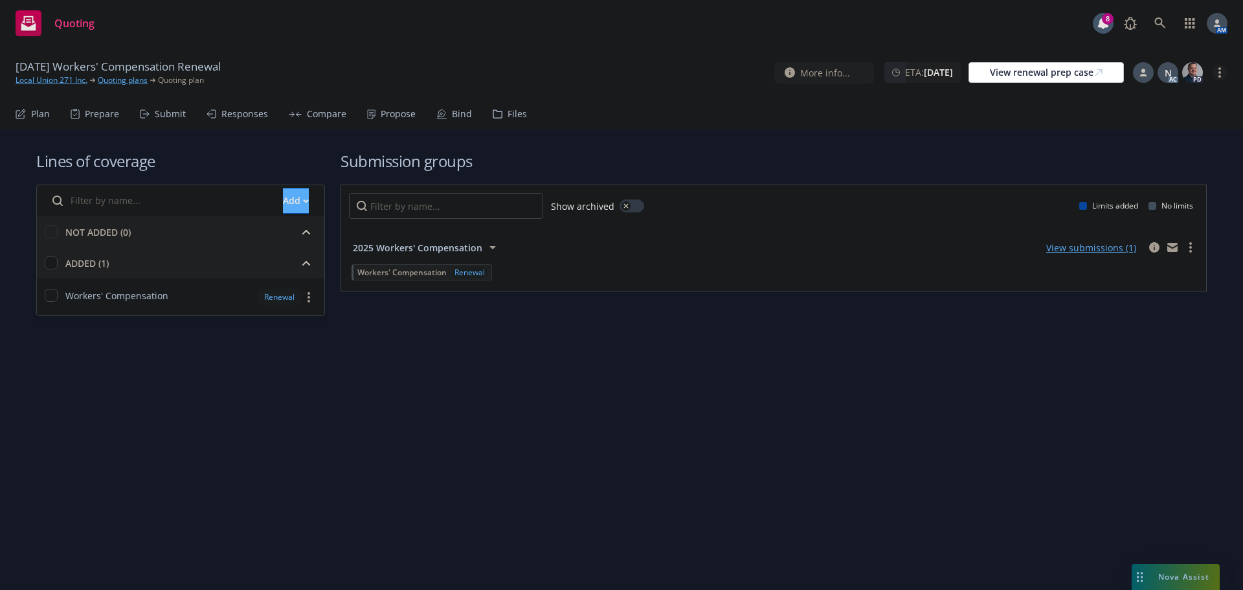
click at [1222, 71] on link "more" at bounding box center [1220, 73] width 16 height 16
click at [1138, 198] on link "Archive quoting plan" at bounding box center [1155, 203] width 144 height 26
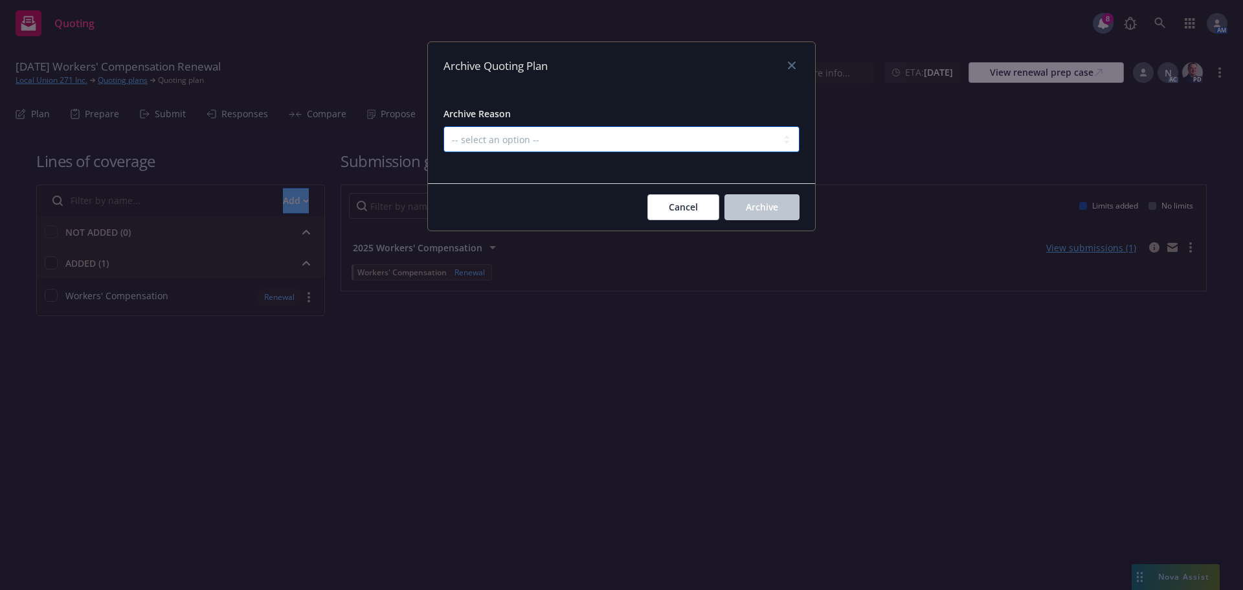
click at [625, 142] on select "-- select an option -- All policies in this renewal plan are auto-renewed Creat…" at bounding box center [622, 139] width 356 height 26
select select "ARCHIVED_RENEWAL_POLICY_AUTO_RENEWED"
click at [444, 126] on select "-- select an option -- All policies in this renewal plan are auto-renewed Creat…" at bounding box center [622, 139] width 356 height 26
click at [747, 207] on span "Archive" at bounding box center [762, 207] width 32 height 12
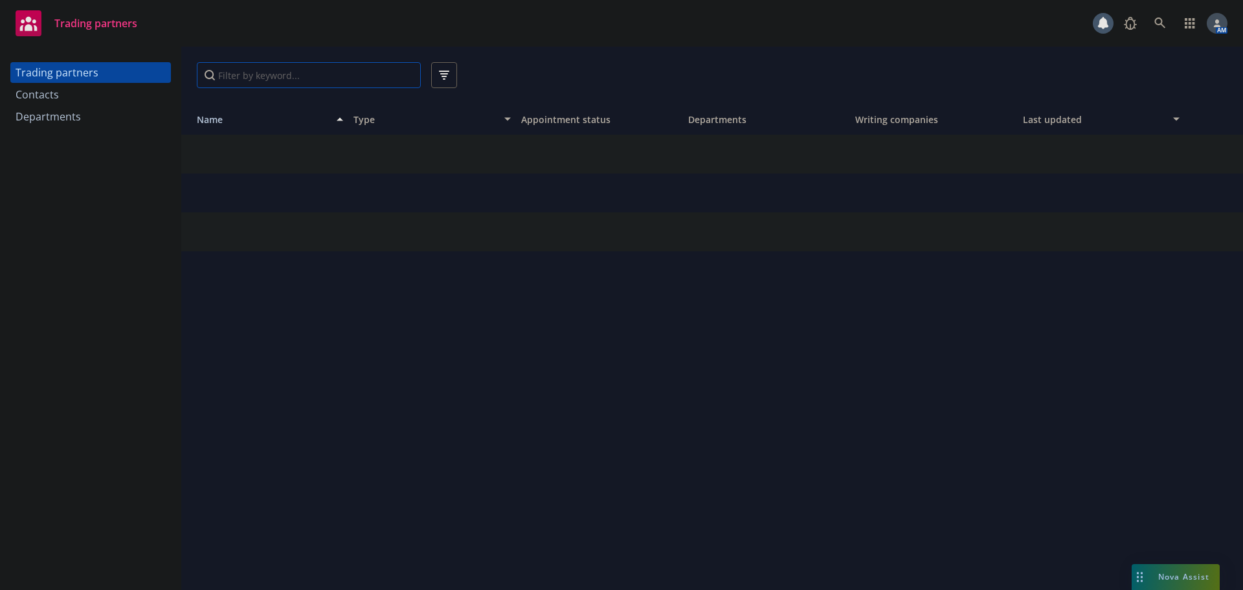
click at [244, 69] on input "Filter by keyword..." at bounding box center [309, 75] width 224 height 26
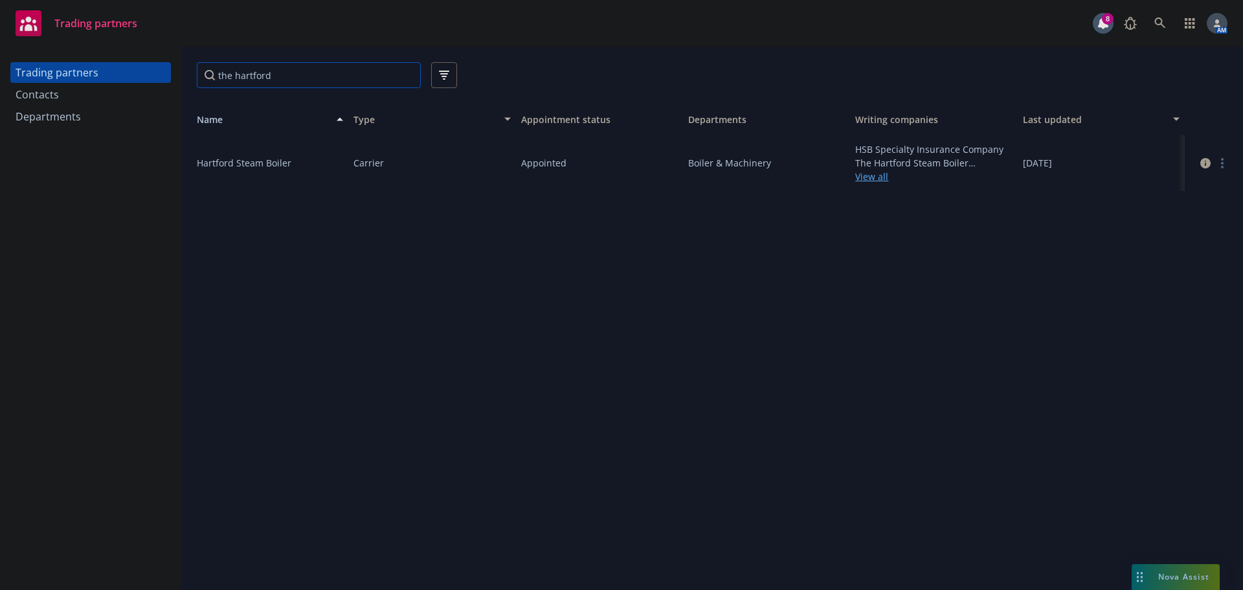
drag, startPoint x: 236, startPoint y: 74, endPoint x: 186, endPoint y: 71, distance: 49.3
click at [181, 73] on div "Trading partners Contacts Departments the hartford Name Type Appointment status…" at bounding box center [621, 318] width 1243 height 543
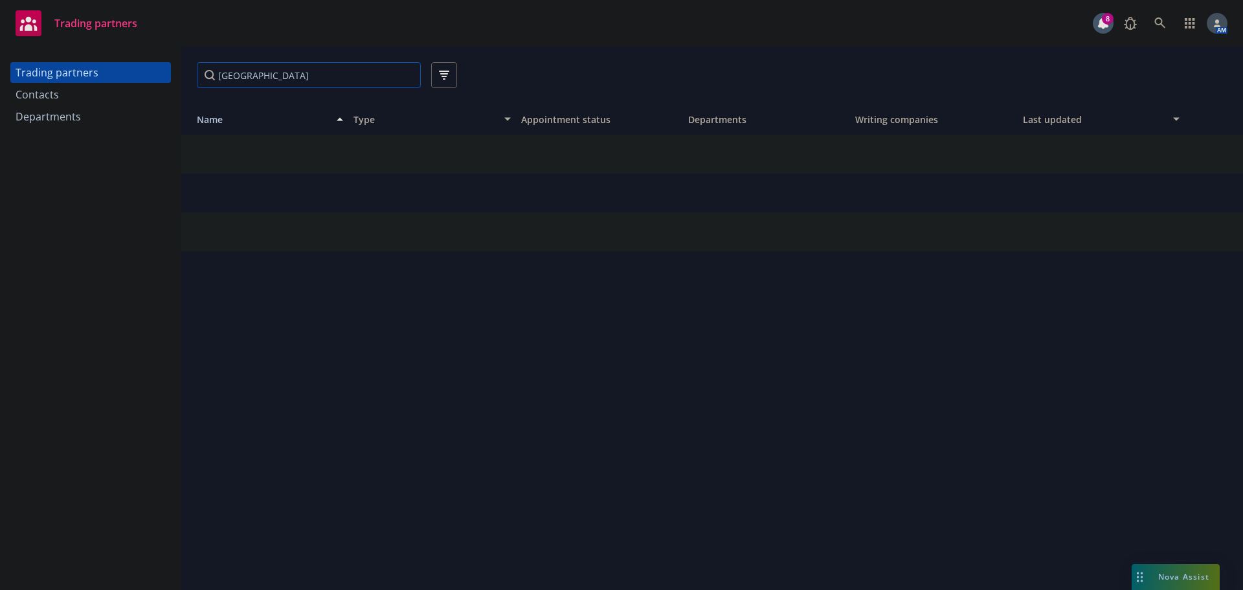
type input "hartford"
click at [397, 34] on div "Trading partners 8 AM" at bounding box center [621, 23] width 1243 height 47
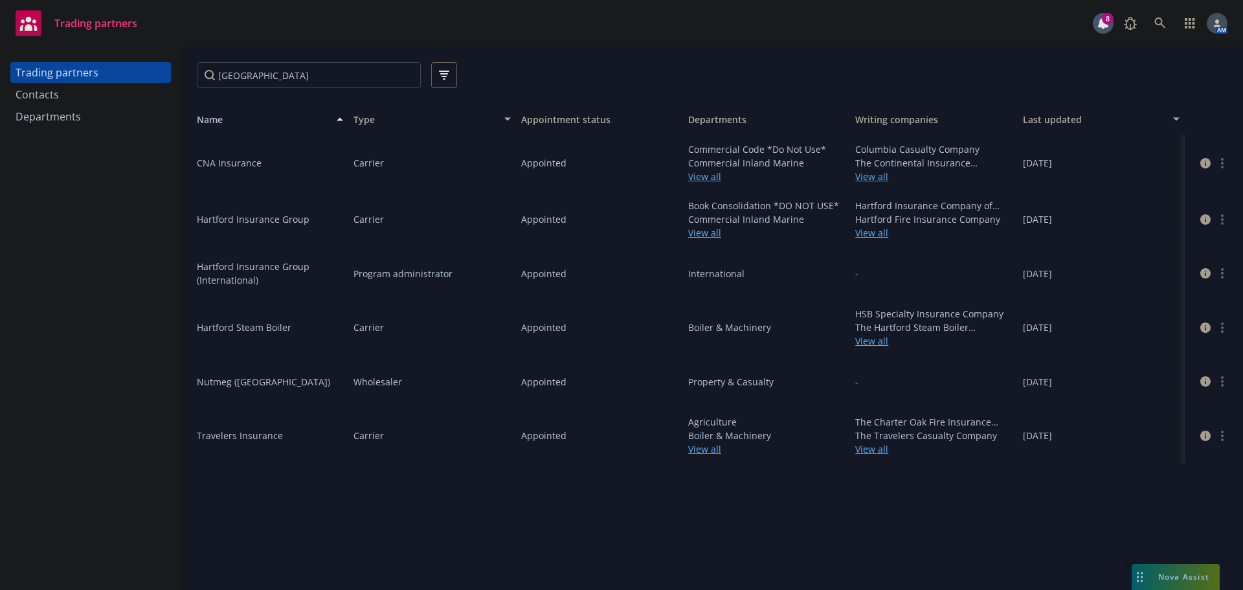
click at [708, 234] on link "View all" at bounding box center [766, 233] width 157 height 14
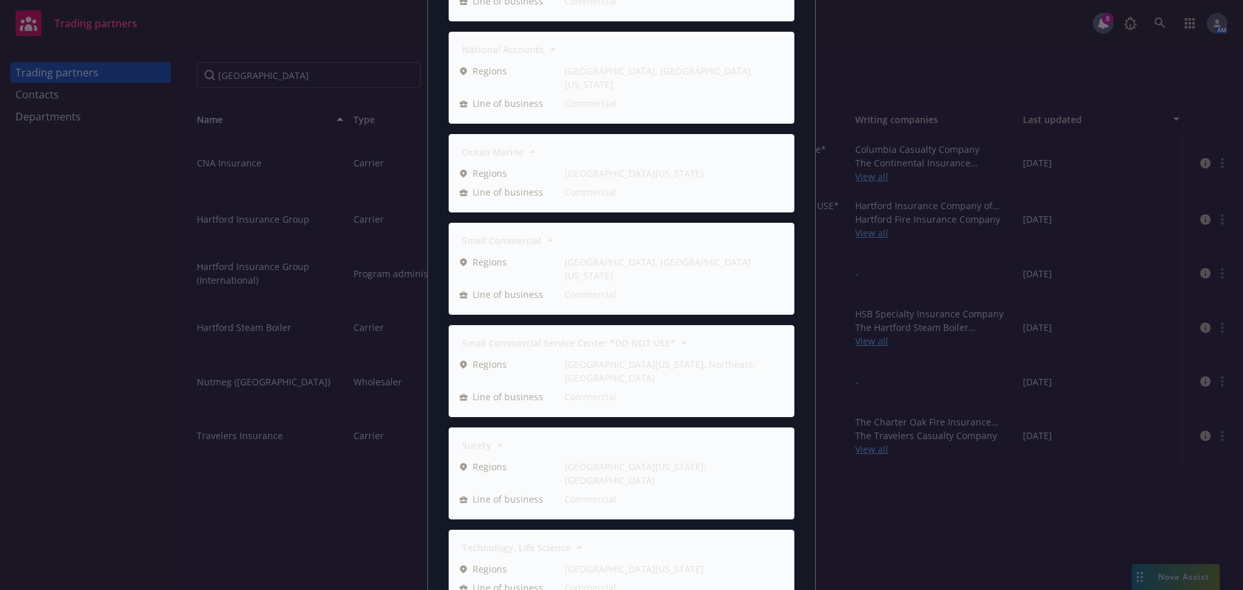
scroll to position [1134, 0]
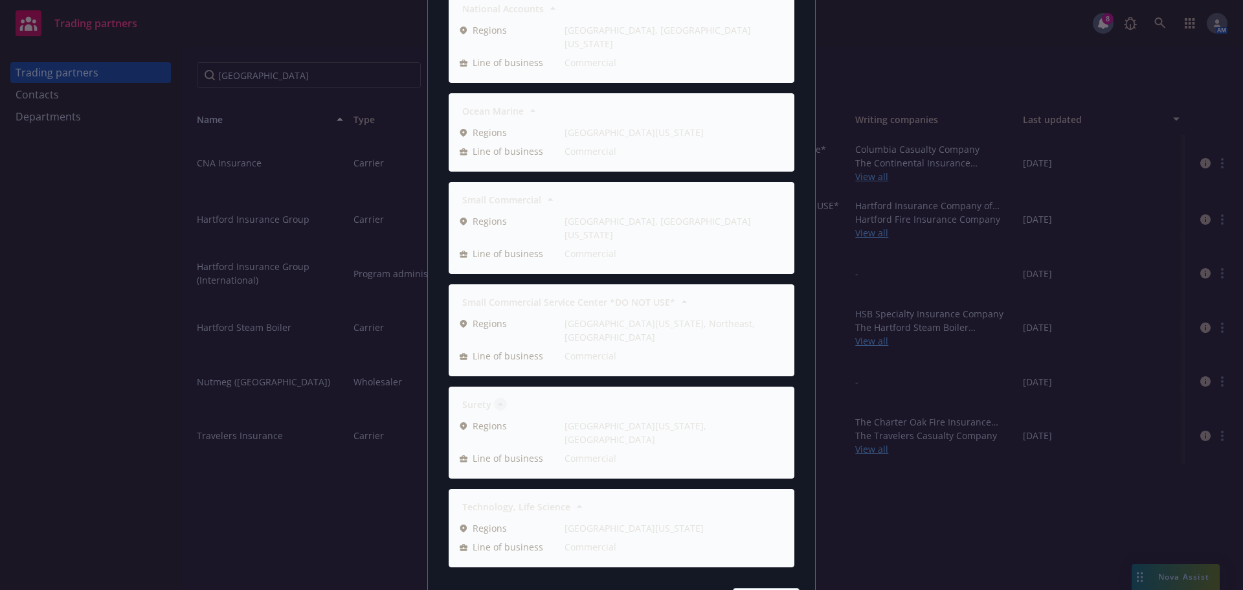
click at [477, 398] on strong "Surety" at bounding box center [476, 404] width 29 height 12
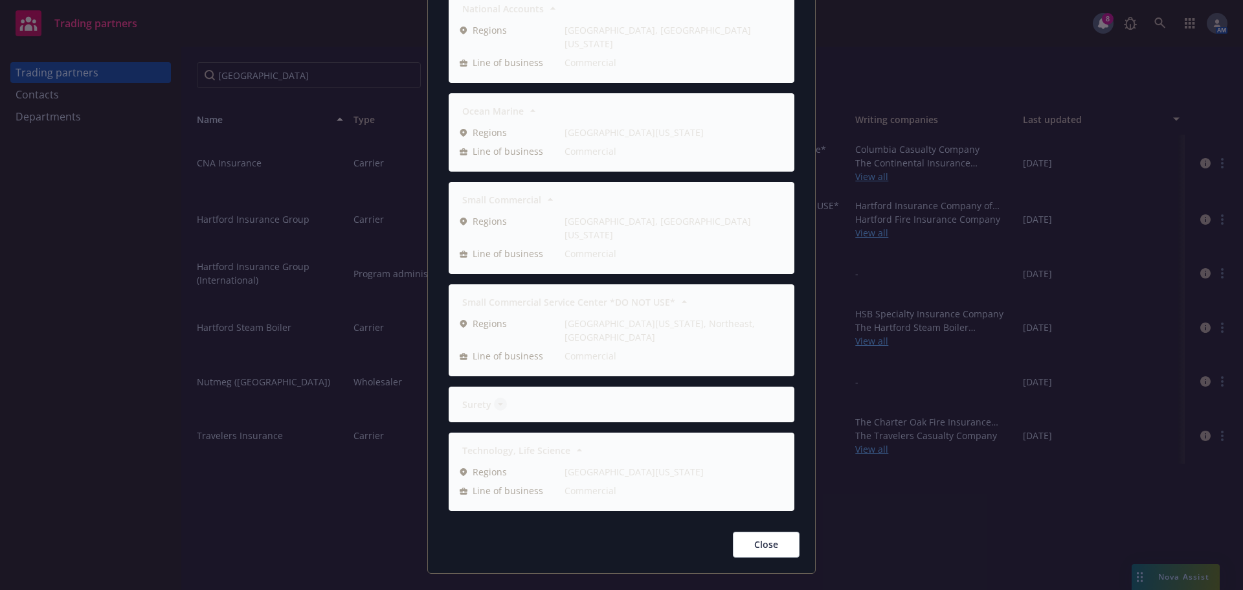
scroll to position [1092, 0]
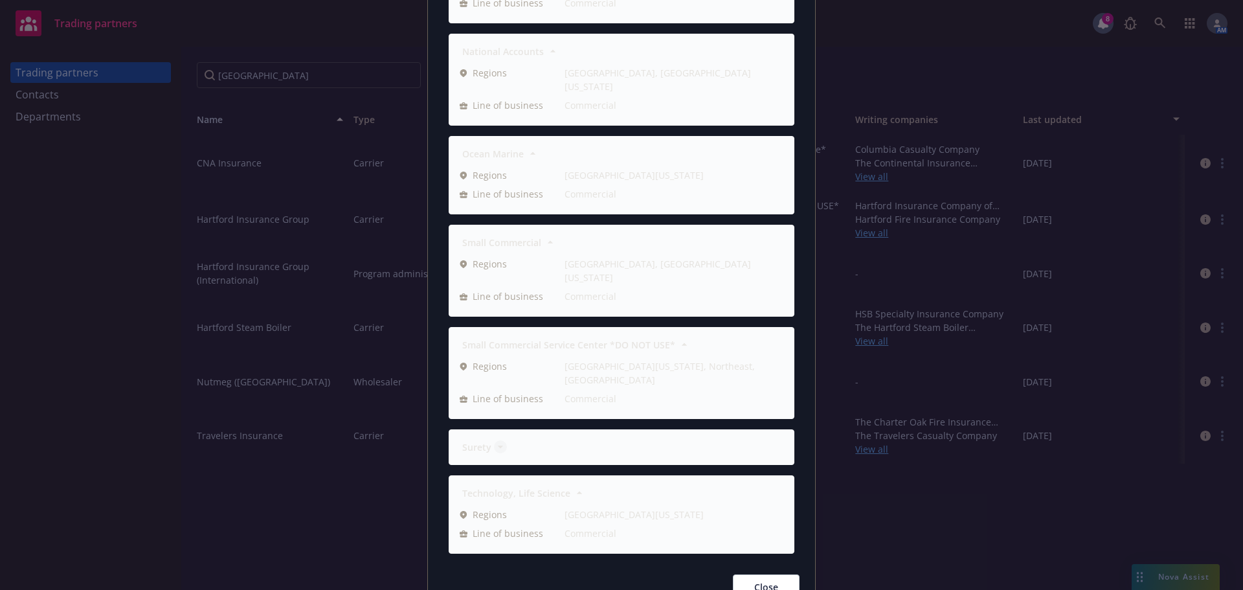
click at [472, 441] on strong "Surety" at bounding box center [476, 447] width 29 height 12
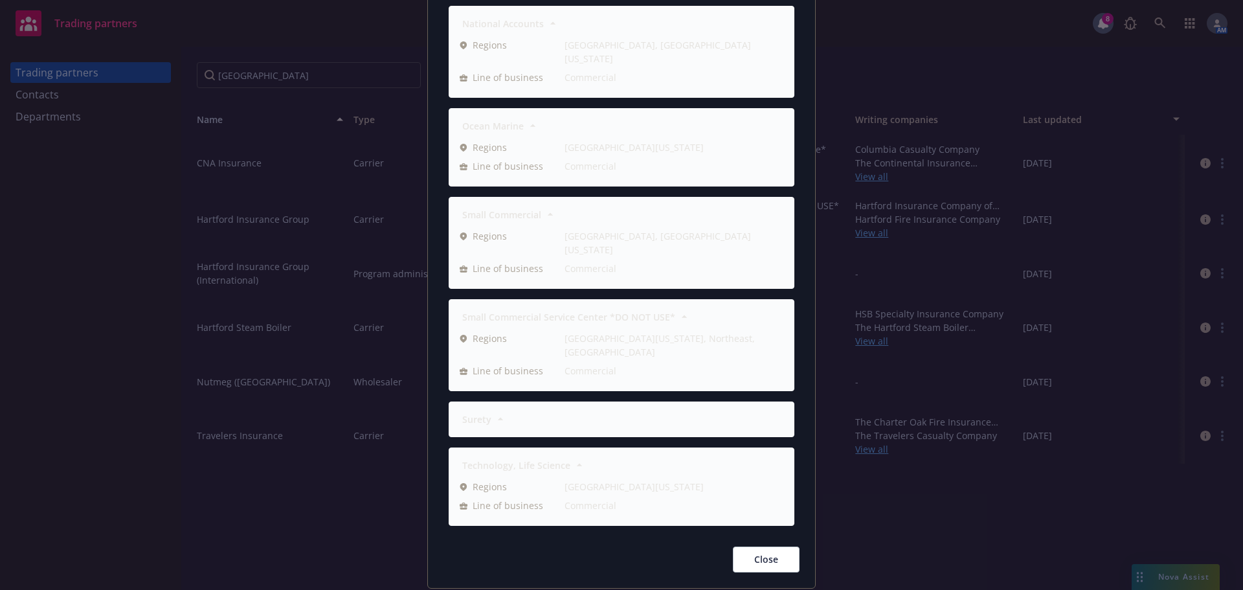
scroll to position [1134, 0]
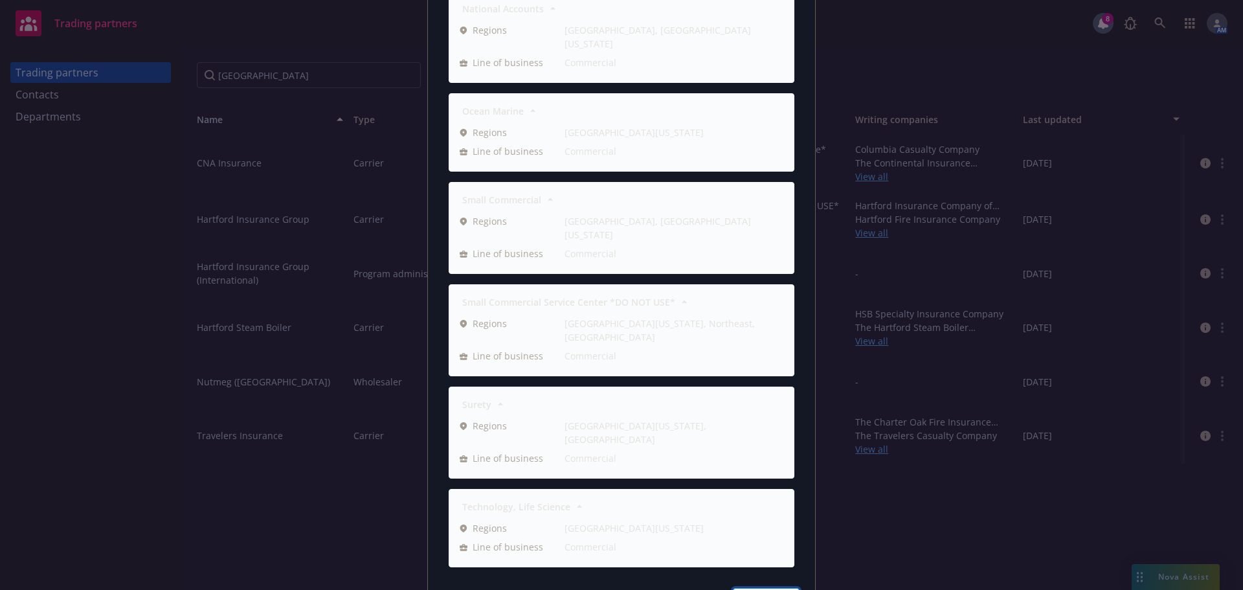
click at [785, 588] on button "Close" at bounding box center [766, 601] width 67 height 26
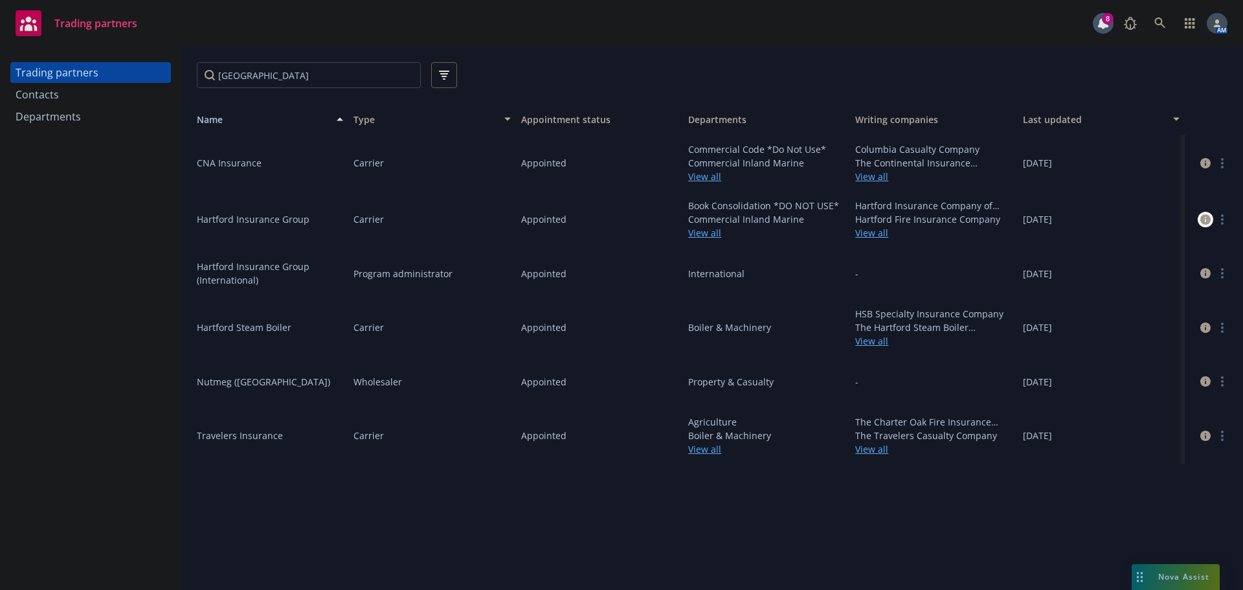
click at [1204, 225] on link "circleInformation" at bounding box center [1206, 220] width 16 height 16
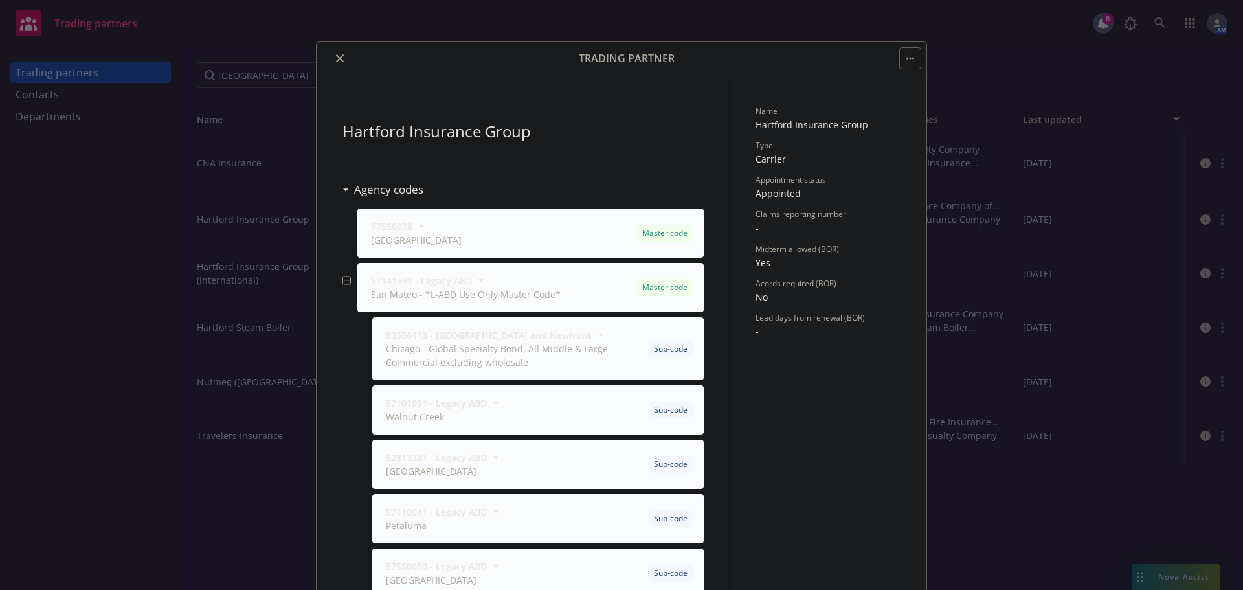
click at [336, 59] on icon "close" at bounding box center [340, 58] width 8 height 8
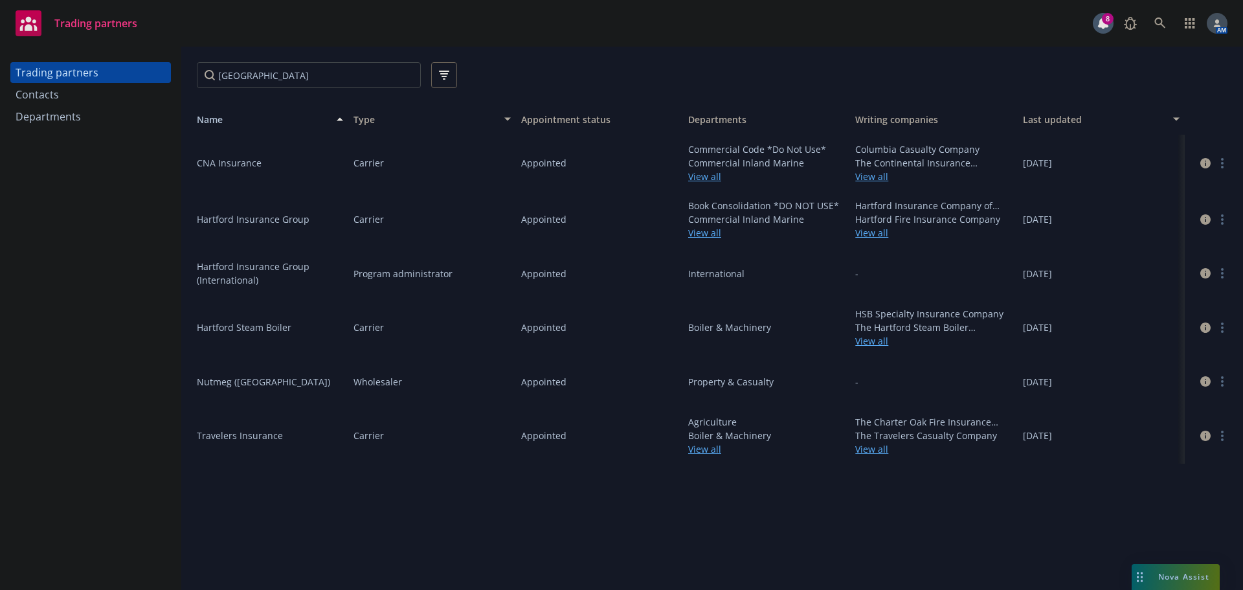
click at [1177, 576] on span "Nova Assist" at bounding box center [1183, 576] width 51 height 11
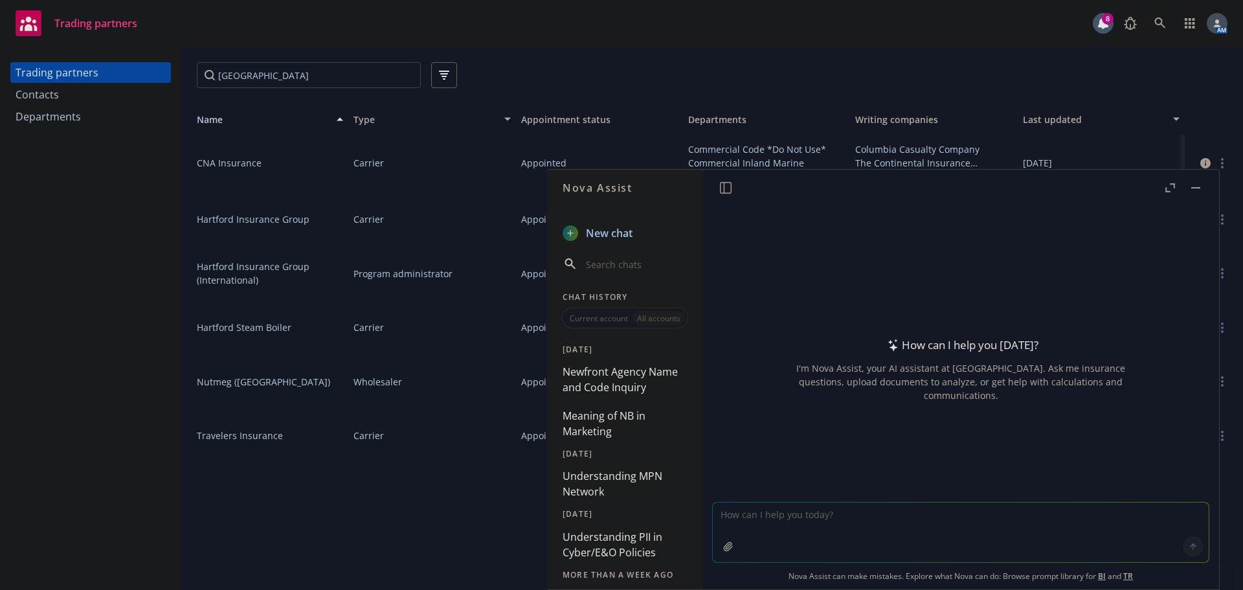
click at [610, 371] on button "Newfront Agency Name and Code Inquiry" at bounding box center [625, 379] width 135 height 39
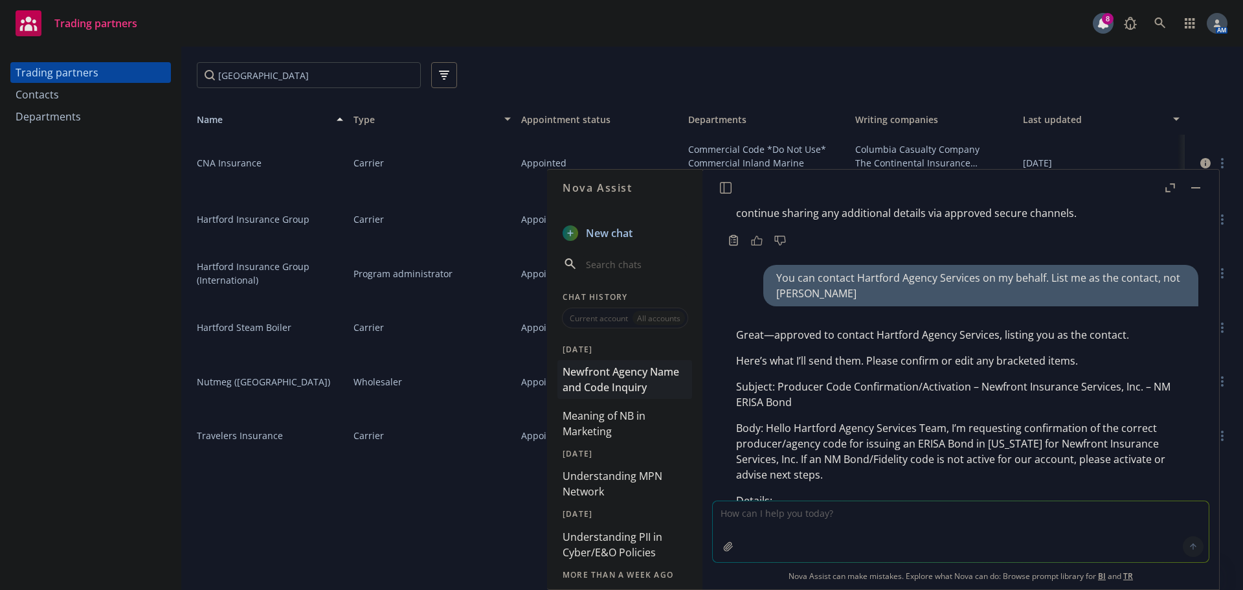
scroll to position [1832, 0]
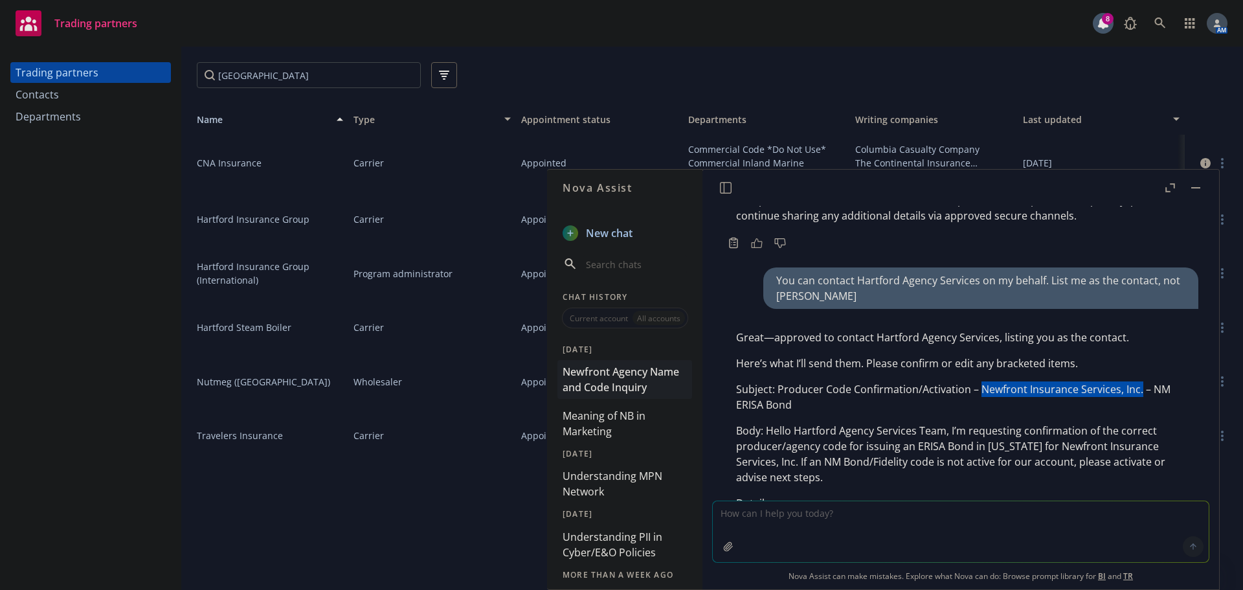
drag, startPoint x: 978, startPoint y: 388, endPoint x: 1136, endPoint y: 389, distance: 158.0
click at [1136, 389] on p "Subject: Producer Code Confirmation/Activation – Newfront Insurance Services, I…" at bounding box center [960, 396] width 449 height 31
copy p "Newfront Insurance Services, Inc."
